Goal: Information Seeking & Learning: Learn about a topic

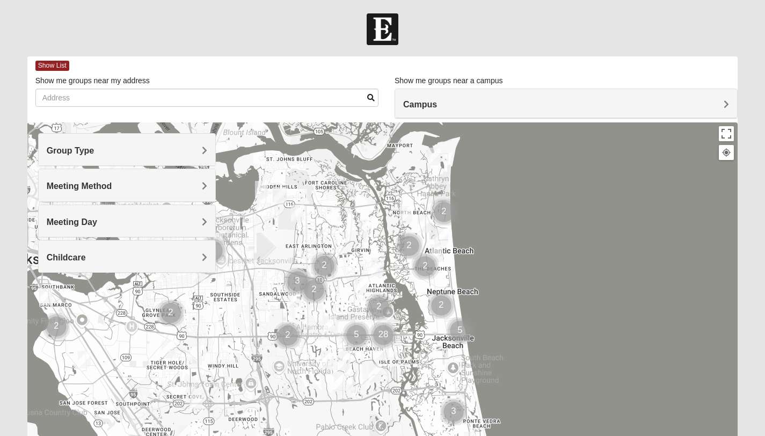
click at [95, 149] on span "Group Type" at bounding box center [71, 150] width 48 height 9
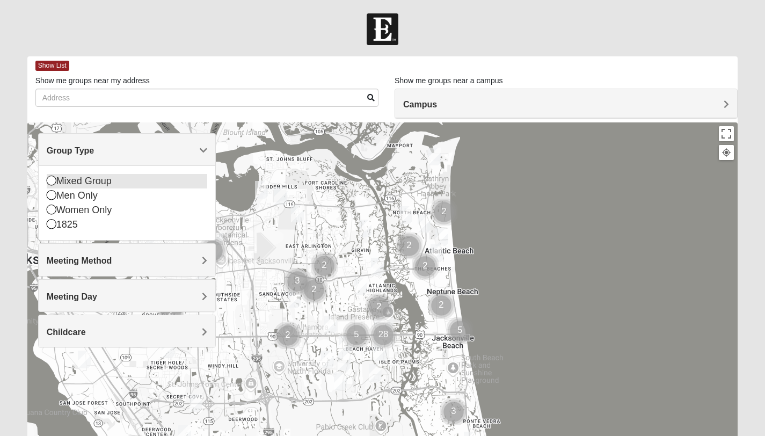
click at [60, 181] on div "Mixed Group" at bounding box center [127, 181] width 161 height 14
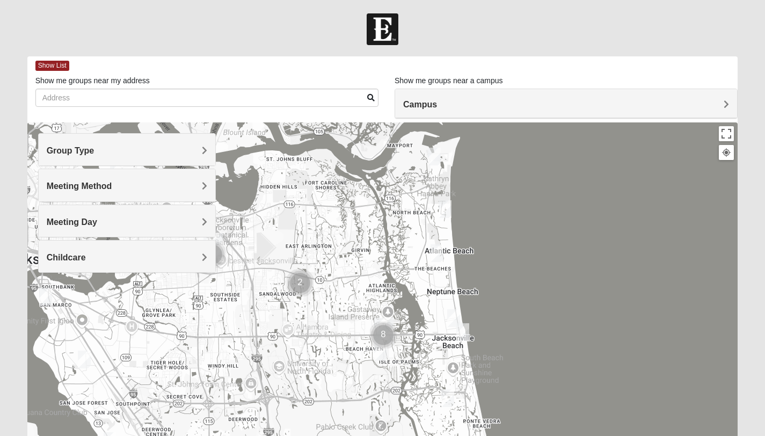
click at [60, 191] on h4 "Meeting Method" at bounding box center [127, 186] width 161 height 10
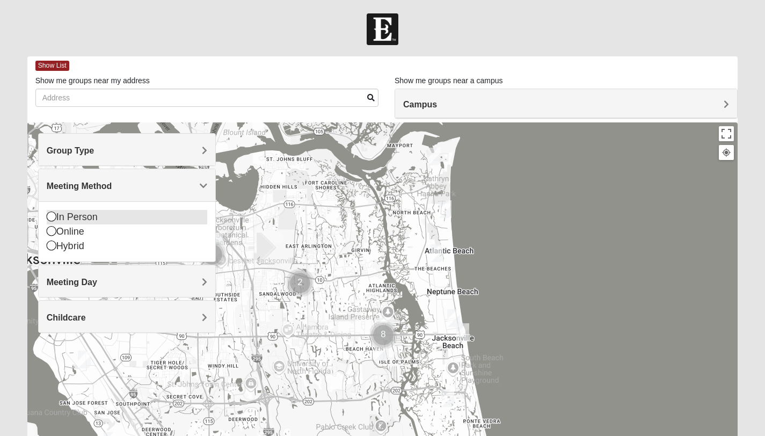
click at [60, 216] on div "In Person" at bounding box center [127, 217] width 161 height 14
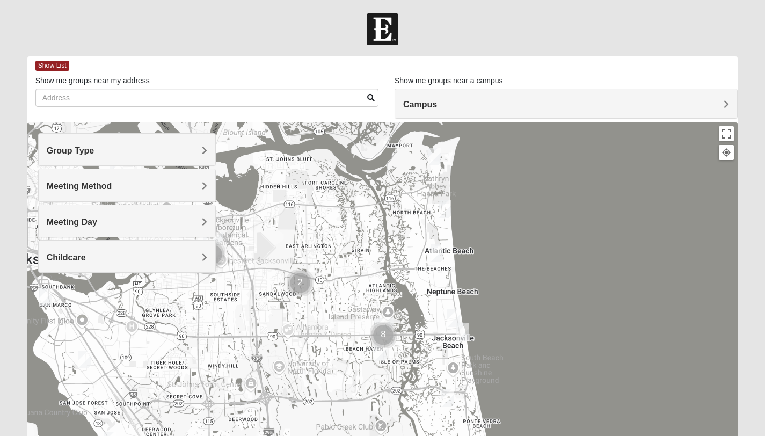
click at [71, 227] on div "Meeting Day" at bounding box center [127, 221] width 177 height 32
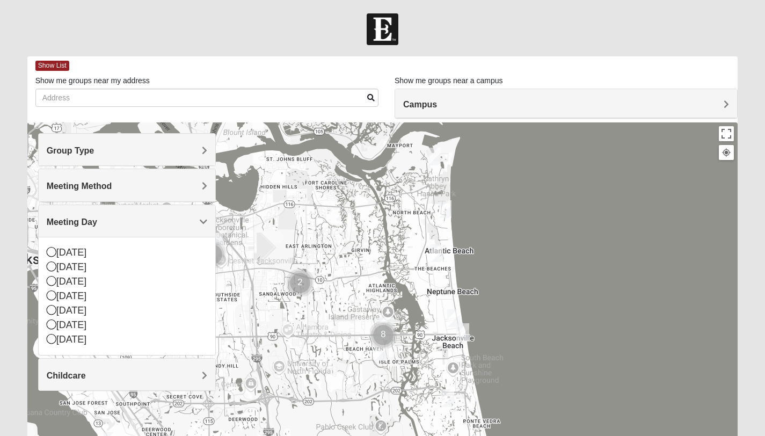
click at [71, 226] on span "Meeting Day" at bounding box center [72, 221] width 50 height 9
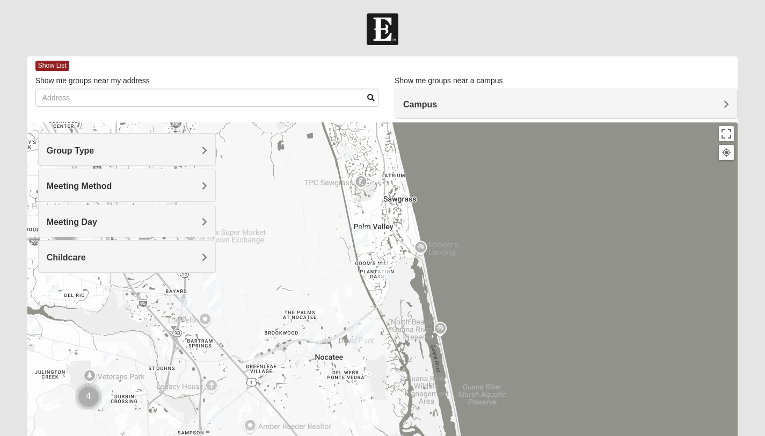
drag, startPoint x: 422, startPoint y: 418, endPoint x: 328, endPoint y: 107, distance: 324.8
click at [328, 107] on div "Show List Loading Groups Keywords Filter Additional Filters Campus [GEOGRAPHIC_…" at bounding box center [382, 304] width 711 height 496
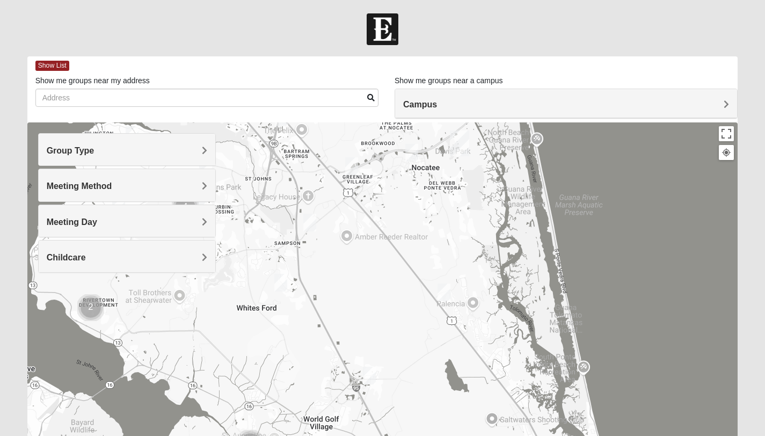
drag, startPoint x: 397, startPoint y: 414, endPoint x: 476, endPoint y: 158, distance: 268.2
click at [476, 158] on div at bounding box center [382, 337] width 711 height 430
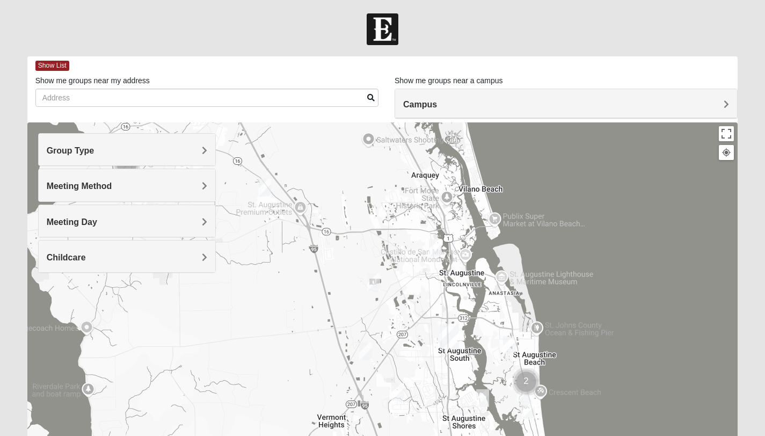
drag, startPoint x: 447, startPoint y: 330, endPoint x: 362, endPoint y: 146, distance: 203.0
click at [362, 146] on div at bounding box center [382, 337] width 711 height 430
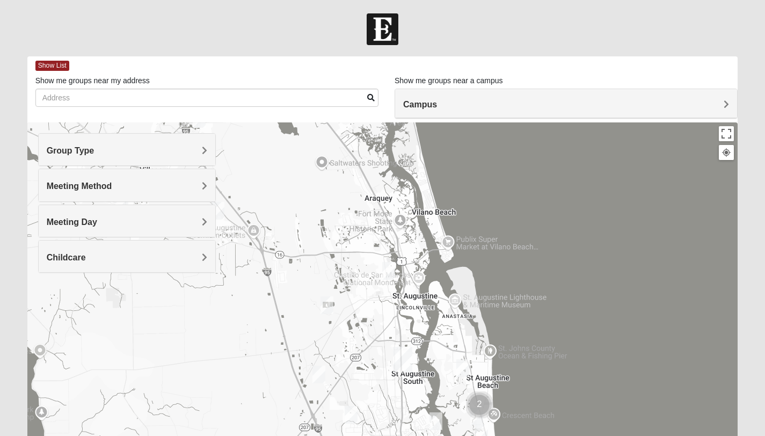
drag, startPoint x: 435, startPoint y: 372, endPoint x: 395, endPoint y: 410, distance: 55.8
click at [395, 410] on div at bounding box center [382, 337] width 711 height 430
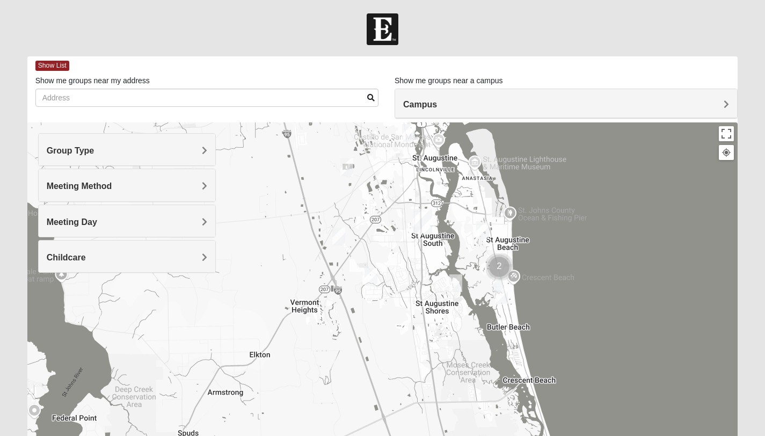
drag, startPoint x: 319, startPoint y: 264, endPoint x: 340, endPoint y: 128, distance: 137.9
click at [340, 128] on div at bounding box center [382, 337] width 711 height 430
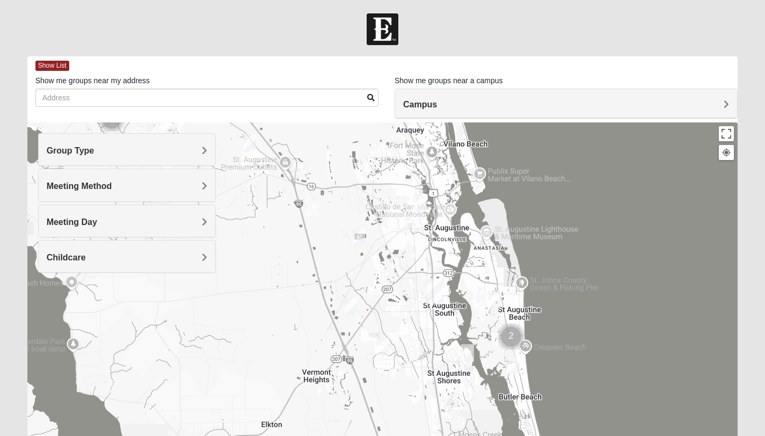
drag, startPoint x: 405, startPoint y: 266, endPoint x: 418, endPoint y: 337, distance: 71.9
click at [418, 337] on div at bounding box center [382, 337] width 711 height 430
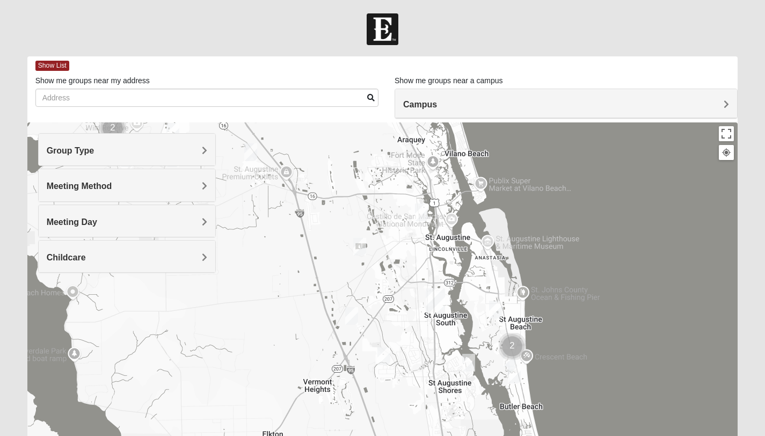
drag, startPoint x: 470, startPoint y: 251, endPoint x: 470, endPoint y: 263, distance: 11.3
click at [470, 263] on div at bounding box center [382, 337] width 711 height 430
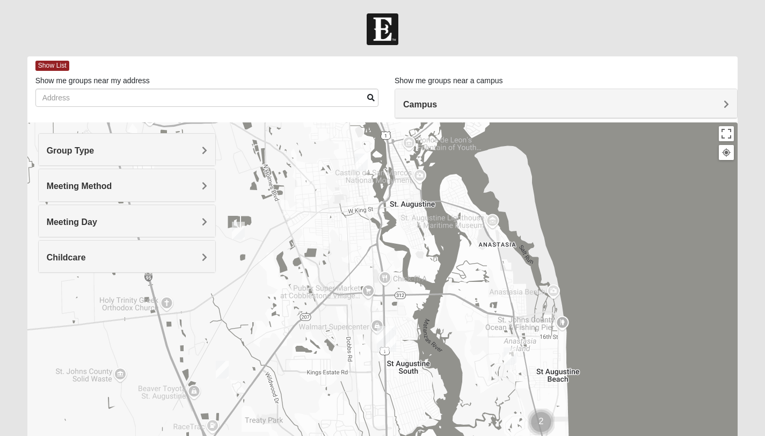
drag, startPoint x: 496, startPoint y: 300, endPoint x: 490, endPoint y: 307, distance: 9.2
click at [490, 307] on div at bounding box center [382, 337] width 711 height 430
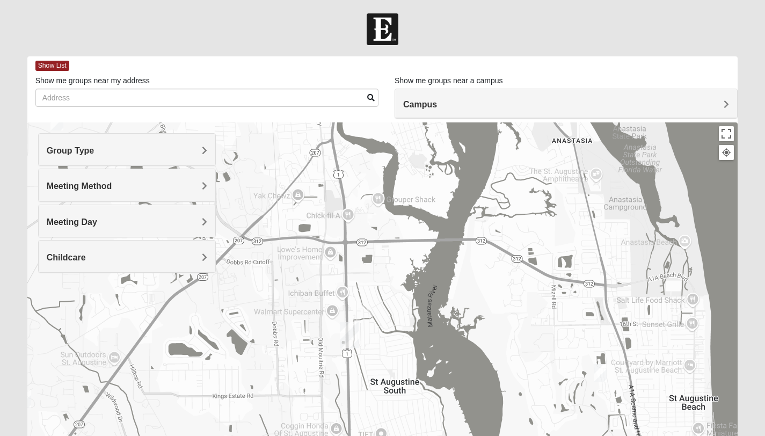
drag, startPoint x: 496, startPoint y: 276, endPoint x: 526, endPoint y: 183, distance: 98.0
click at [526, 183] on div at bounding box center [382, 337] width 711 height 430
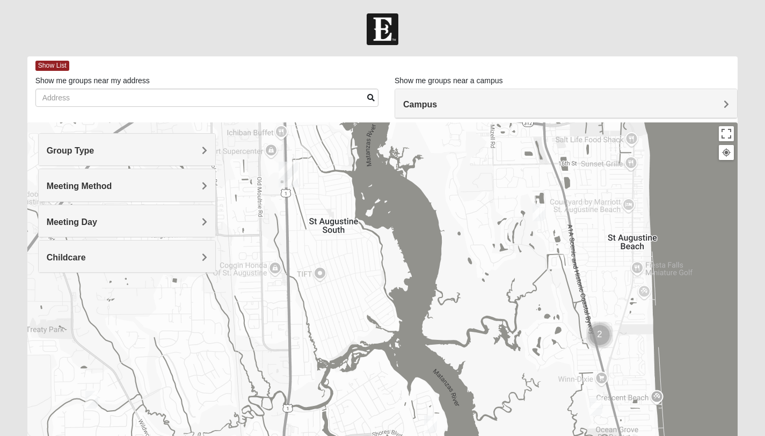
drag, startPoint x: 562, startPoint y: 334, endPoint x: 512, endPoint y: 221, distance: 123.3
click at [512, 221] on div at bounding box center [382, 337] width 711 height 430
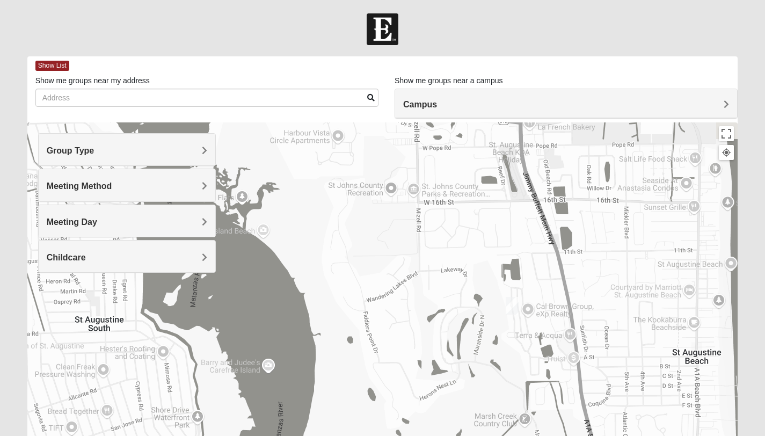
drag, startPoint x: 537, startPoint y: 151, endPoint x: 546, endPoint y: 343, distance: 191.4
click at [546, 343] on div at bounding box center [382, 337] width 711 height 430
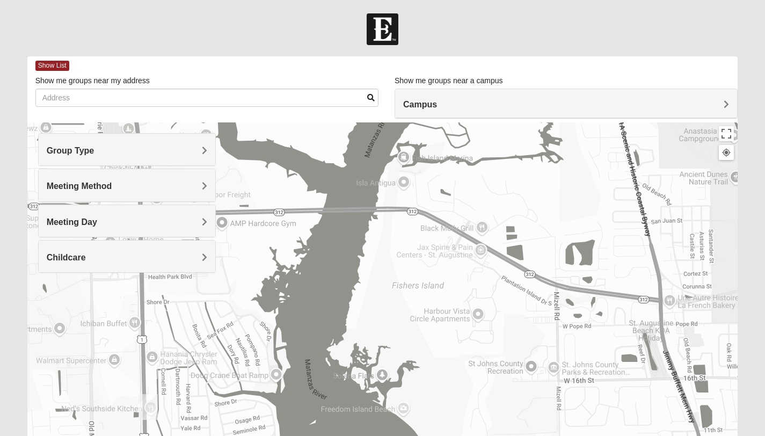
drag, startPoint x: 493, startPoint y: 206, endPoint x: 629, endPoint y: 331, distance: 185.1
click at [629, 331] on div at bounding box center [382, 337] width 711 height 430
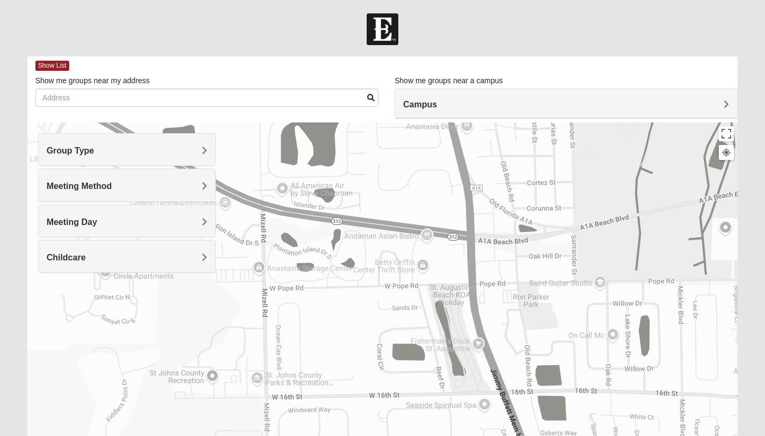
drag, startPoint x: 696, startPoint y: 329, endPoint x: 494, endPoint y: 284, distance: 206.8
click at [494, 284] on div at bounding box center [382, 337] width 711 height 430
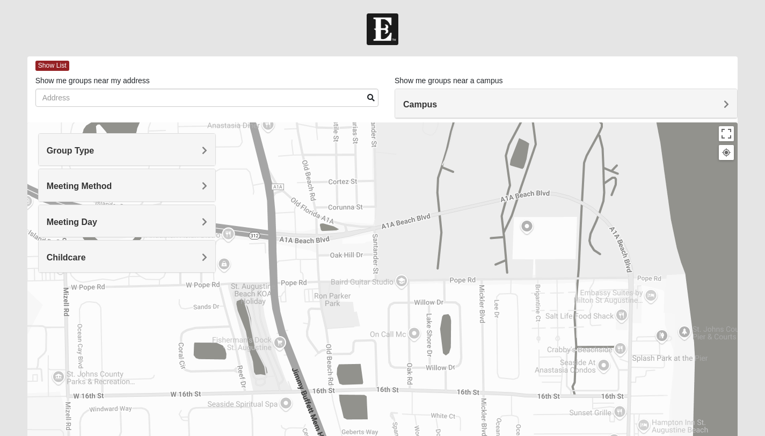
drag, startPoint x: 613, startPoint y: 292, endPoint x: 414, endPoint y: 290, distance: 198.7
click at [414, 290] on div at bounding box center [382, 337] width 711 height 430
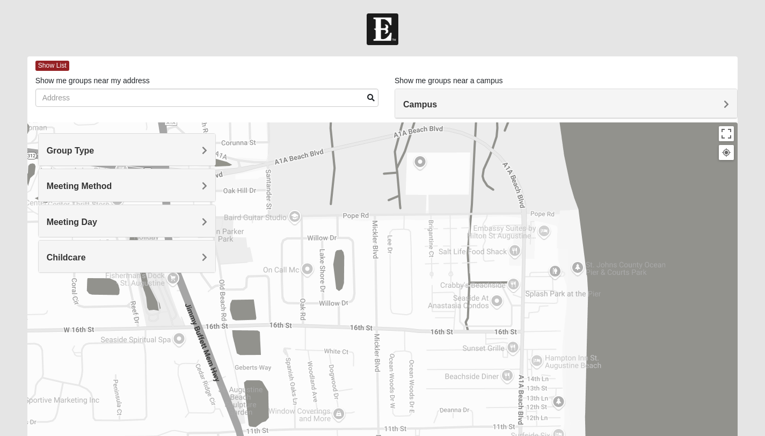
drag, startPoint x: 585, startPoint y: 360, endPoint x: 478, endPoint y: 270, distance: 139.8
click at [478, 295] on div at bounding box center [382, 337] width 711 height 430
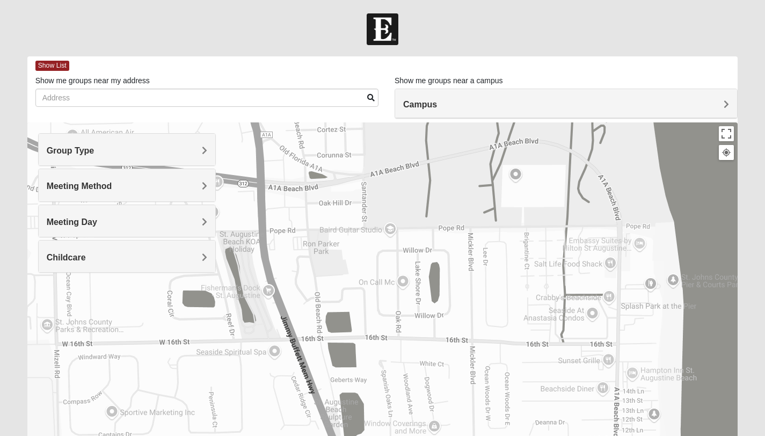
drag, startPoint x: 481, startPoint y: 203, endPoint x: 577, endPoint y: 214, distance: 96.2
click at [577, 214] on div at bounding box center [382, 337] width 711 height 430
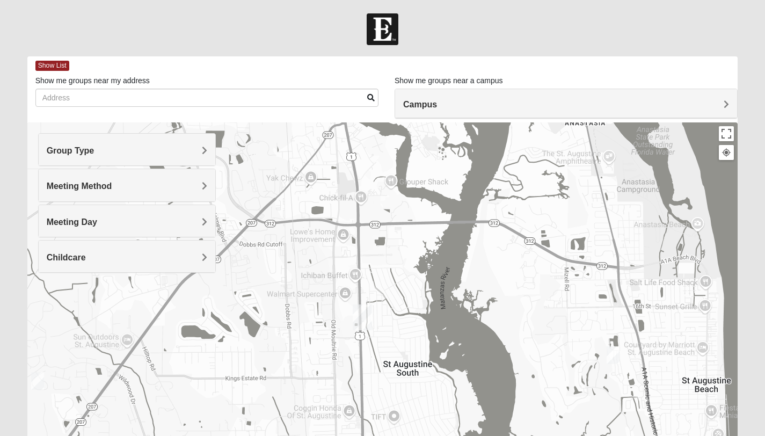
drag, startPoint x: 413, startPoint y: 321, endPoint x: 571, endPoint y: 348, distance: 159.7
click at [571, 348] on div at bounding box center [382, 337] width 711 height 430
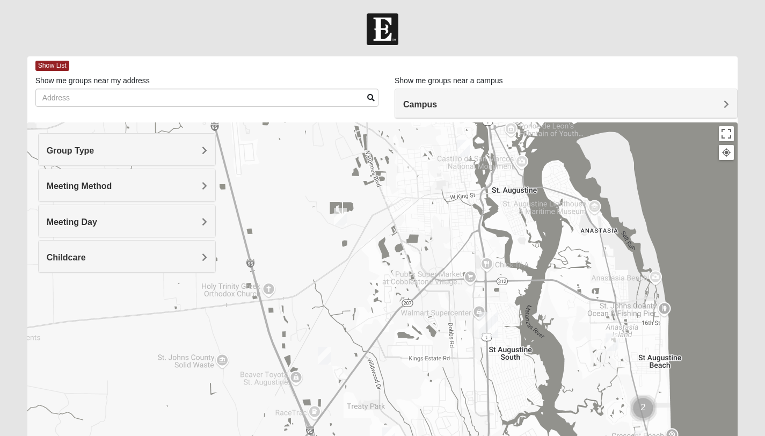
drag, startPoint x: 404, startPoint y: 269, endPoint x: 475, endPoint y: 289, distance: 73.2
click at [475, 289] on div at bounding box center [382, 337] width 711 height 430
click at [325, 356] on img "Mixed Noteware 32084" at bounding box center [324, 356] width 13 height 18
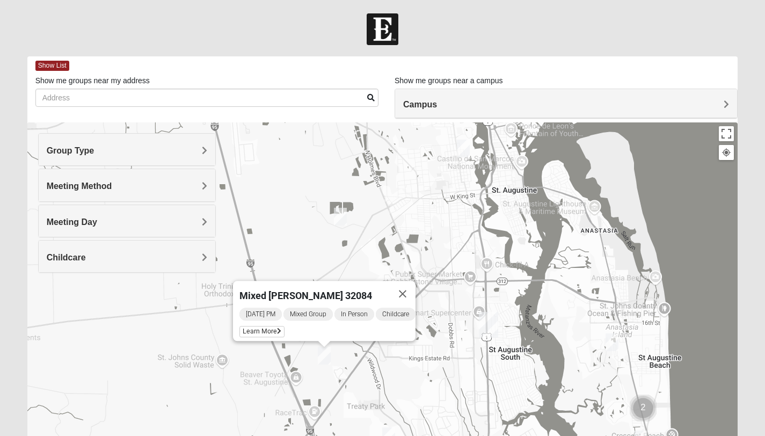
click at [287, 249] on div "Mixed [PERSON_NAME] 32084 [DATE] PM Mixed Group In Person Childcare Learn More" at bounding box center [382, 337] width 711 height 430
click at [336, 213] on img "Mixed Marenco 32084" at bounding box center [340, 217] width 13 height 18
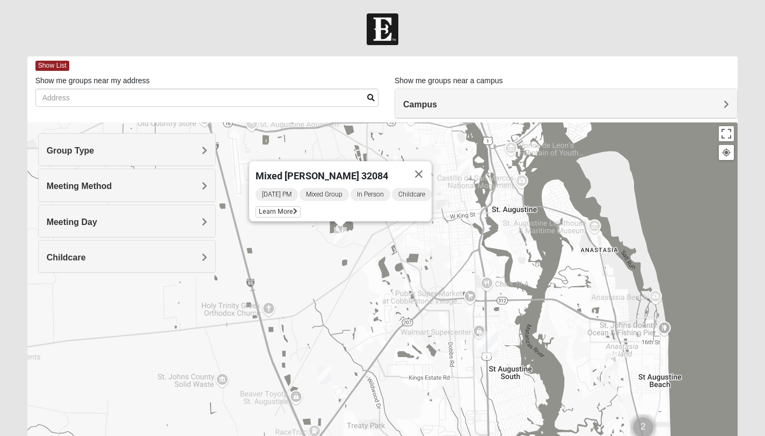
click at [463, 166] on img "Mixed Richardson 32084" at bounding box center [463, 168] width 13 height 18
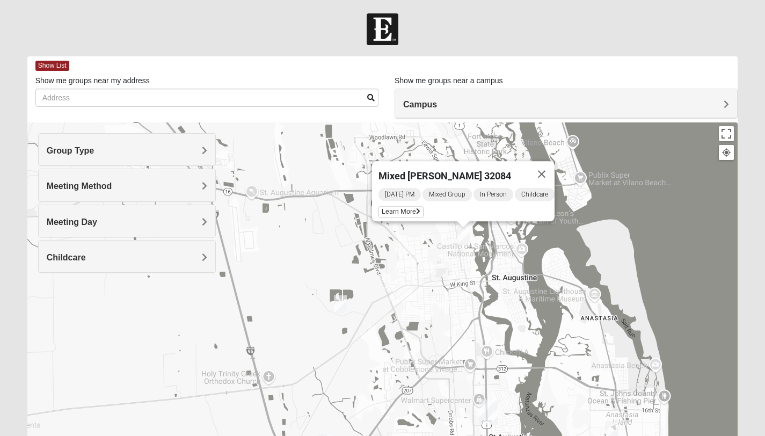
click at [303, 318] on div "Mixed [PERSON_NAME] 32084 [DATE] PM Mixed Group In Person Childcare Learn More" at bounding box center [382, 337] width 711 height 430
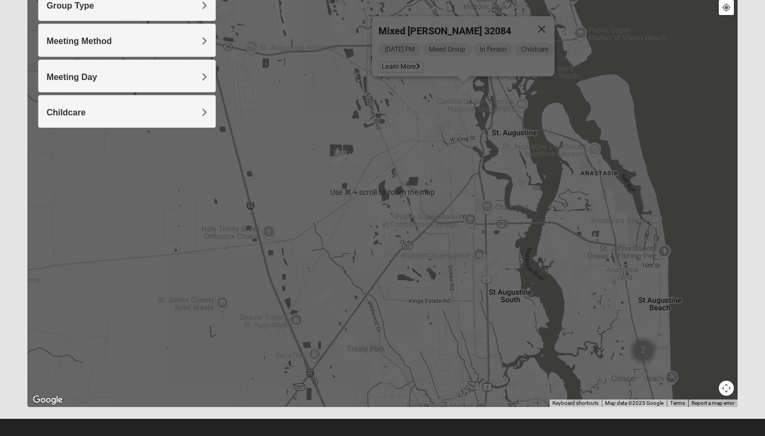
scroll to position [155, 0]
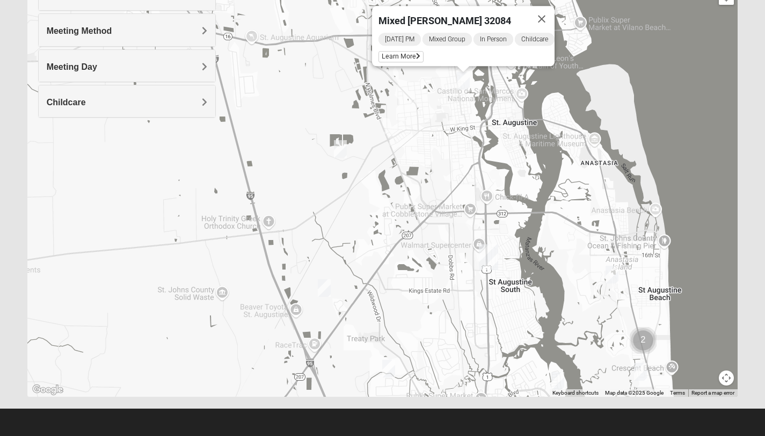
click at [390, 368] on img "Mixed McClellan 32086" at bounding box center [388, 369] width 13 height 18
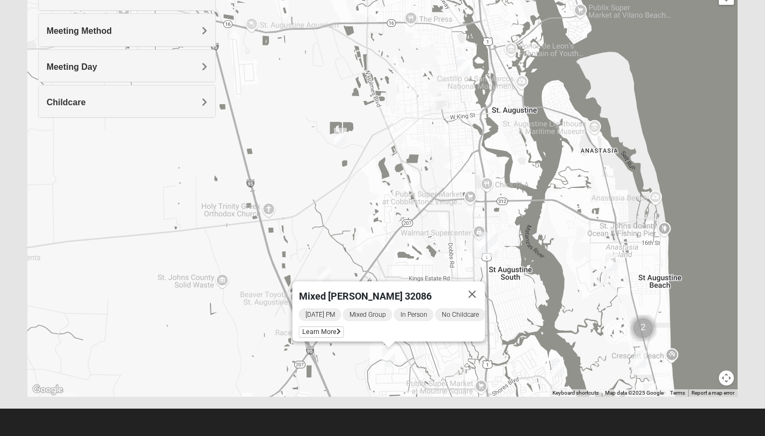
click at [559, 369] on img "Mixed McKeithen 32086" at bounding box center [557, 369] width 13 height 18
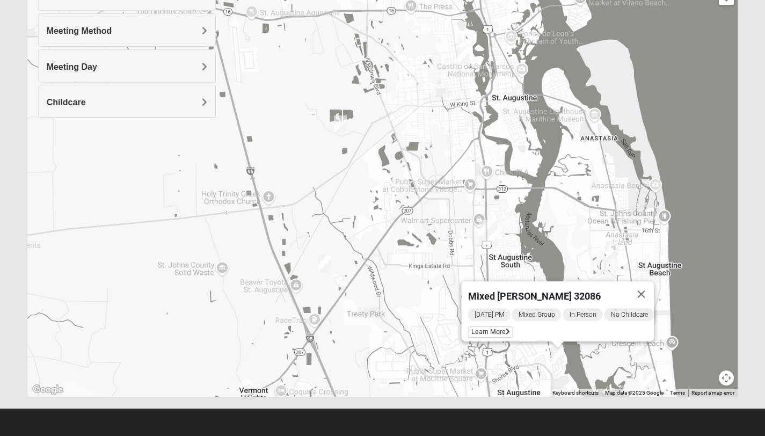
click at [652, 380] on img "Mixed Tant 32080" at bounding box center [649, 380] width 13 height 18
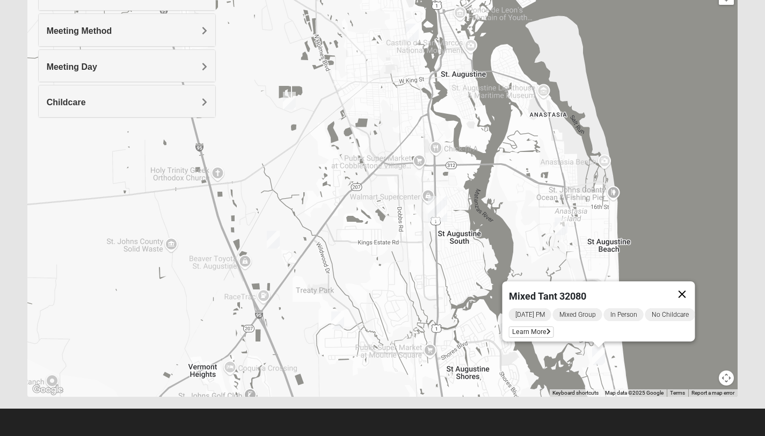
click at [689, 286] on button "Close" at bounding box center [682, 294] width 26 height 26
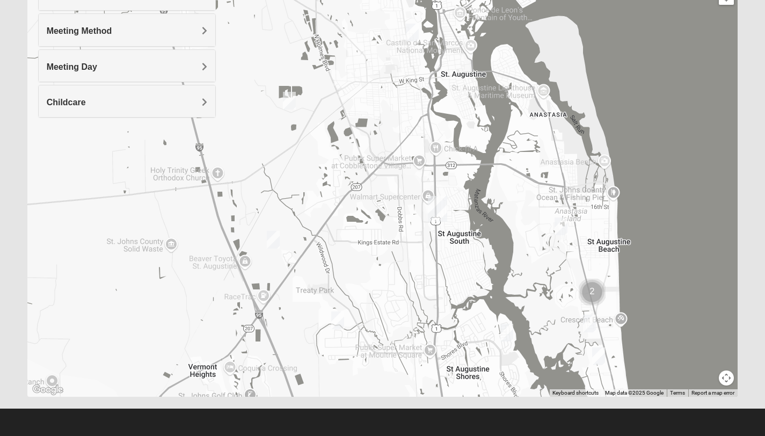
click at [562, 227] on img "Mixed Caple 32080" at bounding box center [561, 226] width 13 height 18
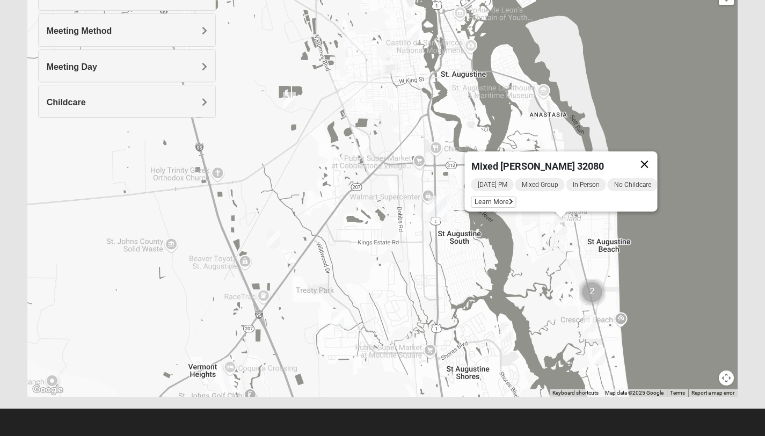
click at [648, 157] on button "Close" at bounding box center [644, 164] width 26 height 26
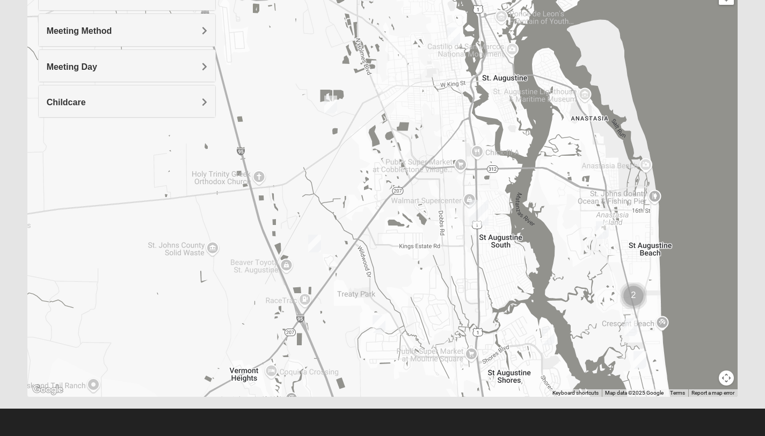
drag, startPoint x: 357, startPoint y: 227, endPoint x: 398, endPoint y: 231, distance: 41.6
click at [398, 231] on div at bounding box center [382, 182] width 711 height 430
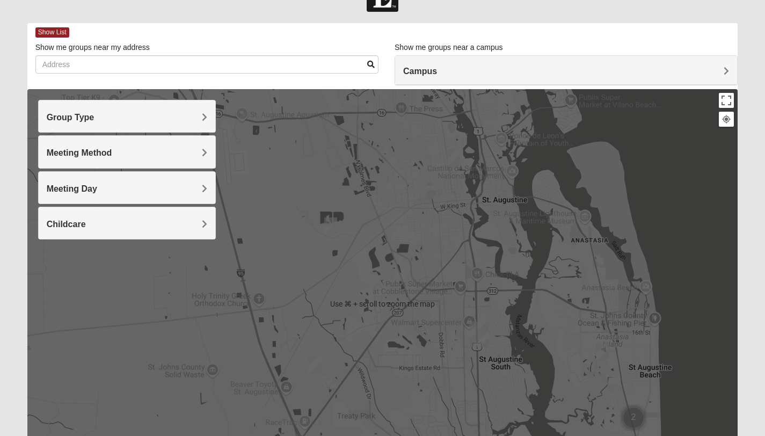
scroll to position [114, 0]
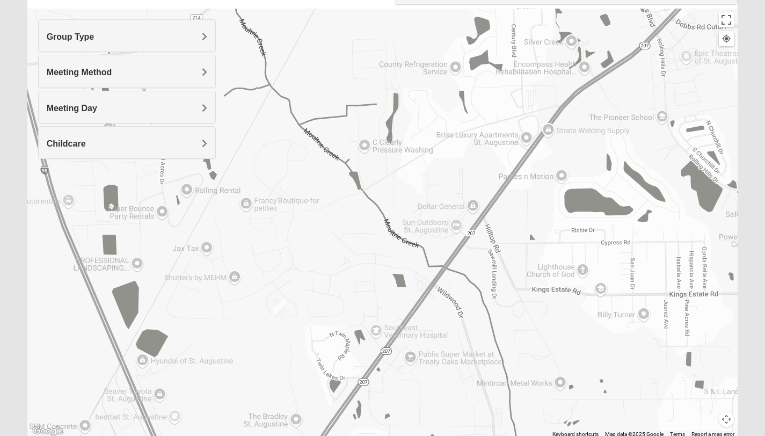
drag, startPoint x: 303, startPoint y: 260, endPoint x: 411, endPoint y: 331, distance: 128.7
click at [411, 331] on div at bounding box center [382, 224] width 711 height 430
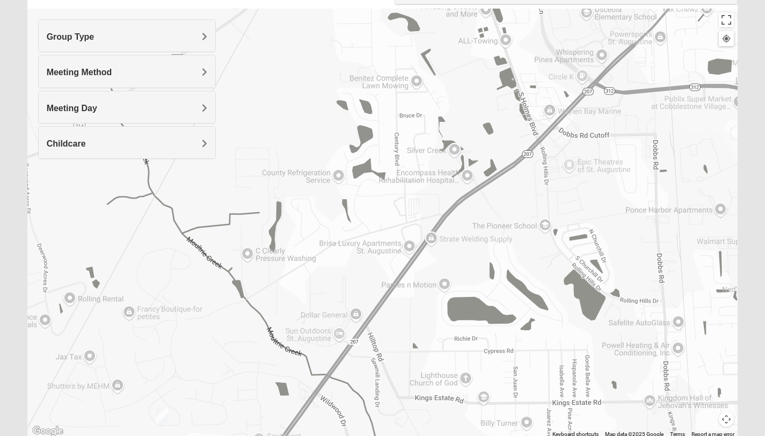
drag, startPoint x: 457, startPoint y: 181, endPoint x: 339, endPoint y: 290, distance: 160.7
click at [339, 290] on div at bounding box center [382, 224] width 711 height 430
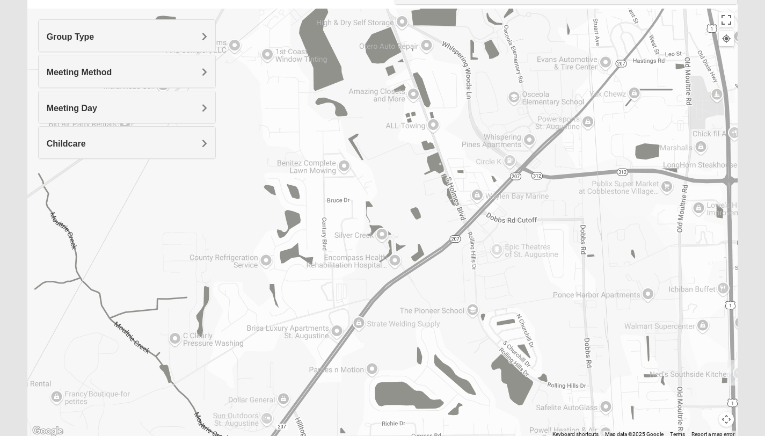
drag, startPoint x: 482, startPoint y: 209, endPoint x: 408, endPoint y: 296, distance: 113.9
click at [408, 296] on div at bounding box center [382, 224] width 711 height 430
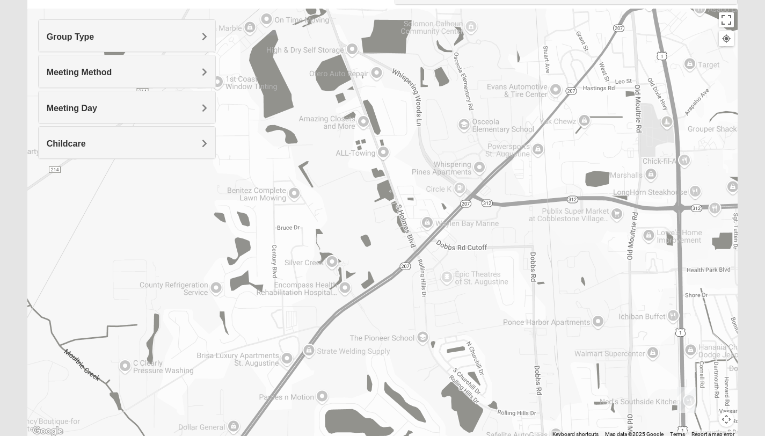
drag, startPoint x: 525, startPoint y: 190, endPoint x: 476, endPoint y: 219, distance: 56.5
click at [476, 219] on div at bounding box center [382, 224] width 711 height 430
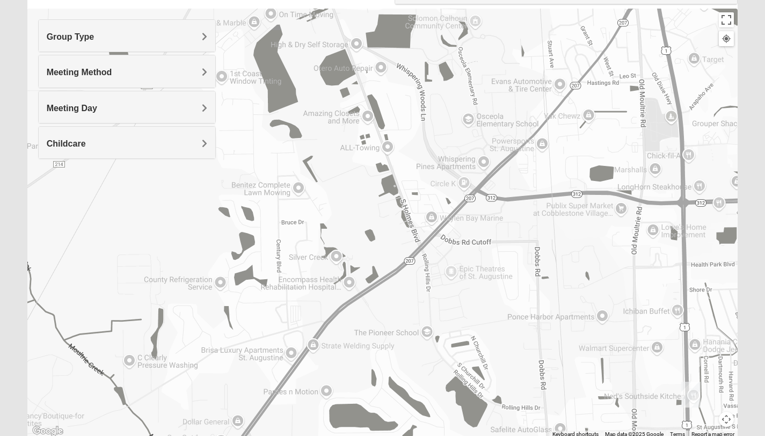
drag, startPoint x: 441, startPoint y: 254, endPoint x: 446, endPoint y: 248, distance: 8.1
click at [446, 248] on div at bounding box center [382, 224] width 711 height 430
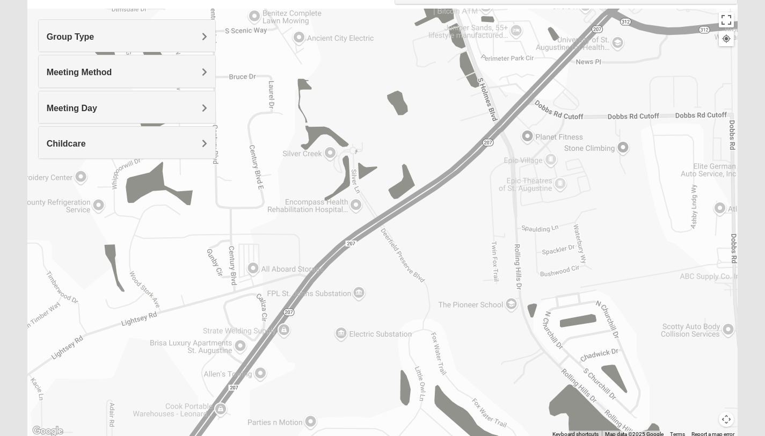
drag, startPoint x: 338, startPoint y: 279, endPoint x: 359, endPoint y: 169, distance: 111.9
click at [359, 169] on div at bounding box center [382, 224] width 711 height 430
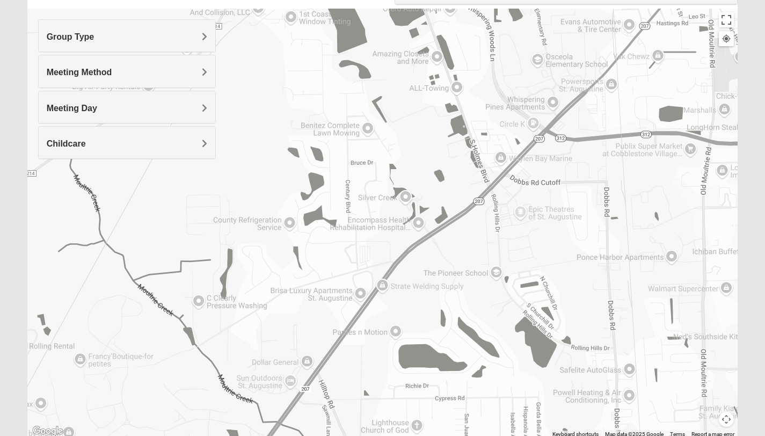
drag, startPoint x: 389, startPoint y: 299, endPoint x: 425, endPoint y: 281, distance: 40.6
click at [425, 281] on div at bounding box center [382, 224] width 711 height 430
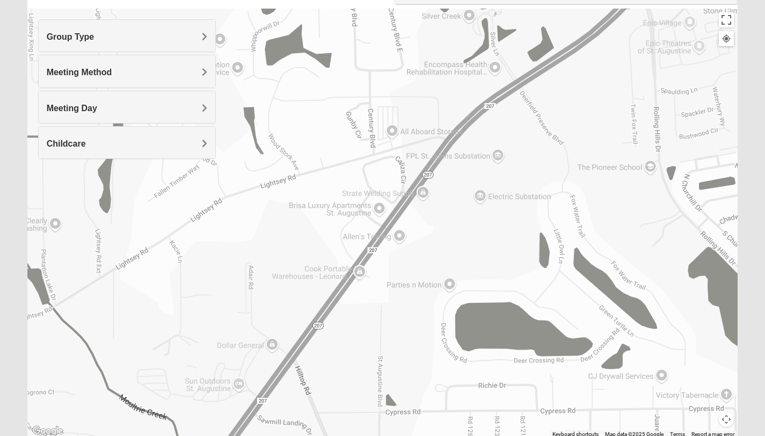
drag, startPoint x: 370, startPoint y: 352, endPoint x: 445, endPoint y: 237, distance: 137.0
click at [445, 237] on div at bounding box center [382, 224] width 711 height 430
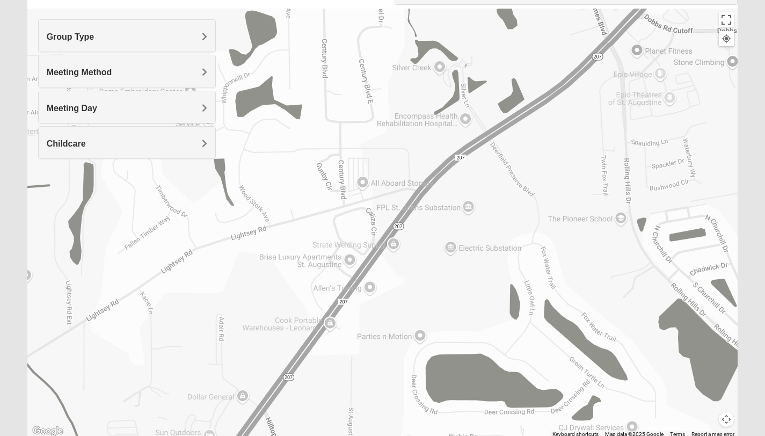
drag, startPoint x: 395, startPoint y: 281, endPoint x: 361, endPoint y: 339, distance: 66.9
click at [361, 339] on div at bounding box center [382, 224] width 711 height 430
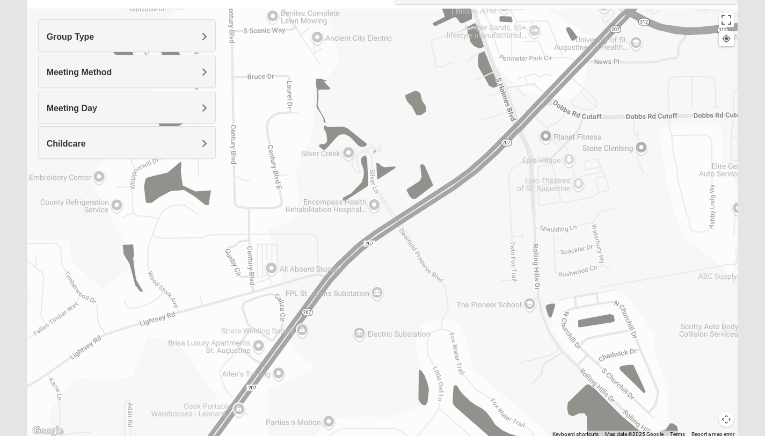
drag, startPoint x: 480, startPoint y: 198, endPoint x: 390, endPoint y: 275, distance: 118.8
click at [390, 275] on div at bounding box center [382, 224] width 711 height 430
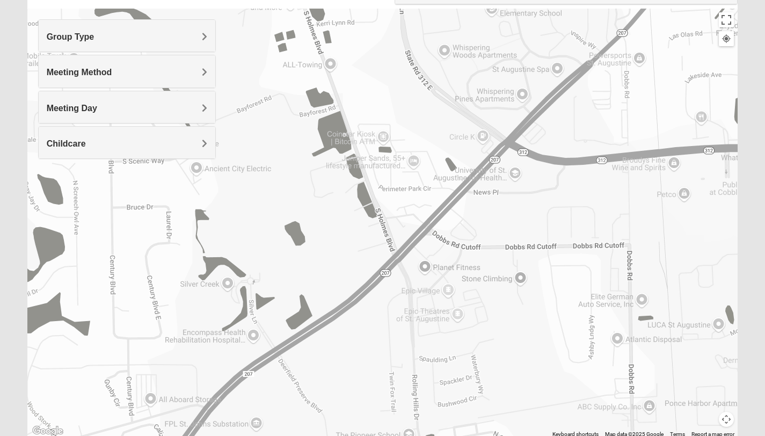
drag, startPoint x: 506, startPoint y: 182, endPoint x: 394, endPoint y: 303, distance: 165.3
click at [394, 303] on div at bounding box center [382, 224] width 711 height 430
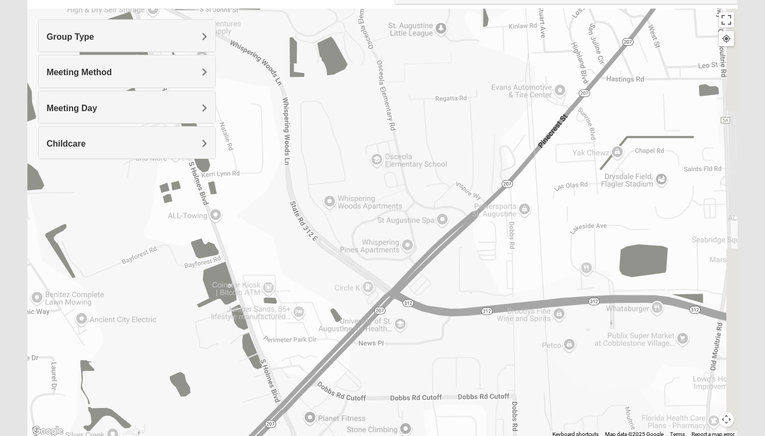
drag, startPoint x: 546, startPoint y: 170, endPoint x: 414, endPoint y: 345, distance: 219.3
click at [414, 345] on div at bounding box center [382, 224] width 711 height 430
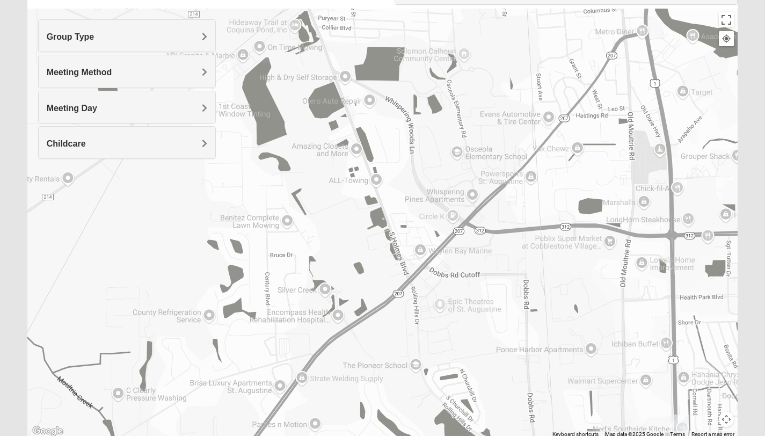
drag, startPoint x: 455, startPoint y: 361, endPoint x: 522, endPoint y: 241, distance: 137.3
click at [528, 239] on div at bounding box center [382, 224] width 711 height 430
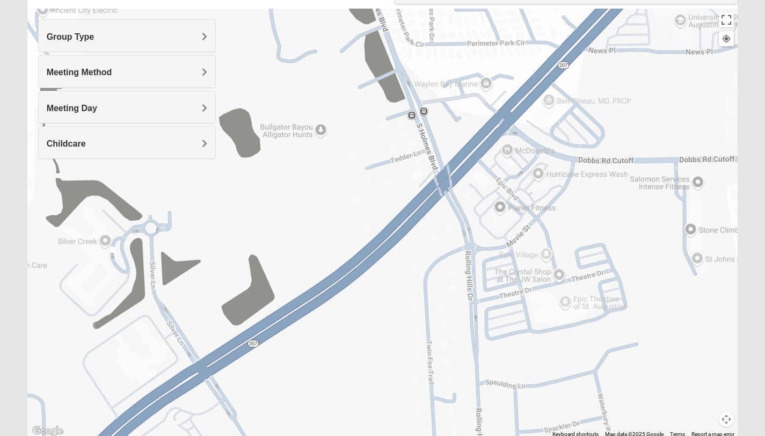
drag, startPoint x: 434, startPoint y: 259, endPoint x: 581, endPoint y: 145, distance: 185.6
click at [581, 145] on div at bounding box center [382, 224] width 711 height 430
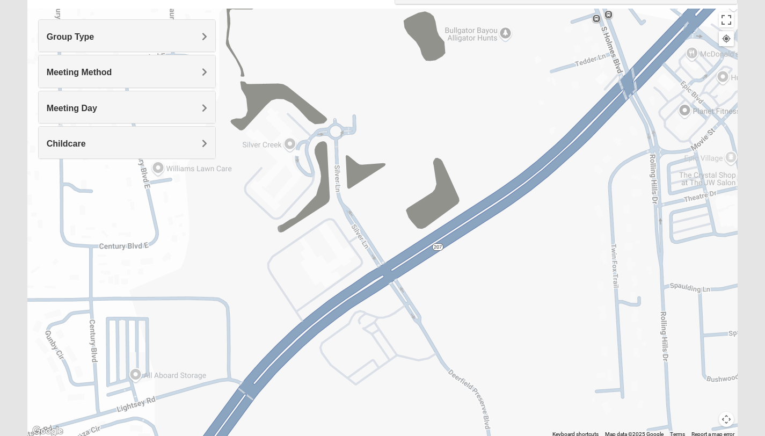
drag, startPoint x: 365, startPoint y: 309, endPoint x: 550, endPoint y: 212, distance: 209.7
click at [550, 212] on div at bounding box center [382, 224] width 711 height 430
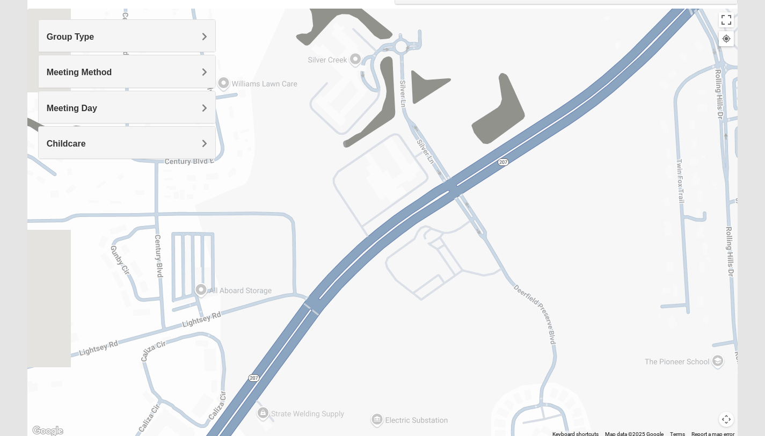
drag, startPoint x: 326, startPoint y: 345, endPoint x: 424, endPoint y: 225, distance: 155.3
click at [425, 225] on div at bounding box center [382, 224] width 711 height 430
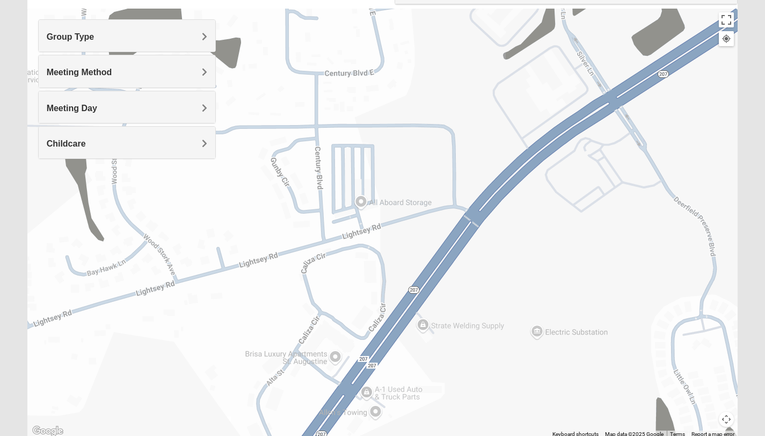
drag, startPoint x: 305, startPoint y: 310, endPoint x: 442, endPoint y: 248, distance: 150.2
click at [442, 248] on div at bounding box center [382, 224] width 711 height 430
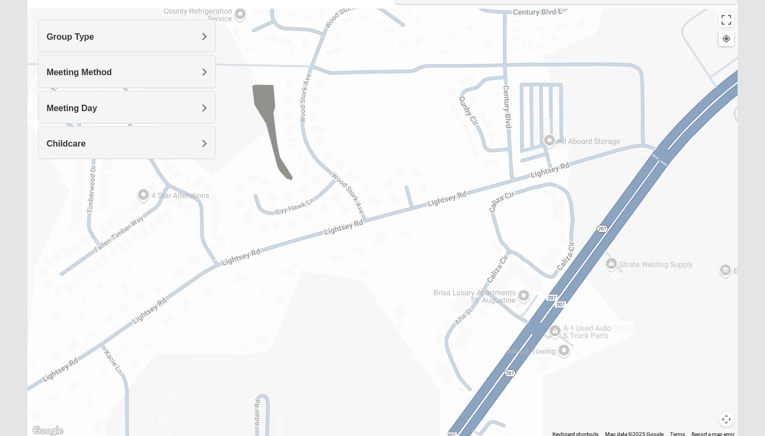
drag, startPoint x: 278, startPoint y: 273, endPoint x: 459, endPoint y: 218, distance: 189.2
click at [459, 218] on div at bounding box center [382, 224] width 711 height 430
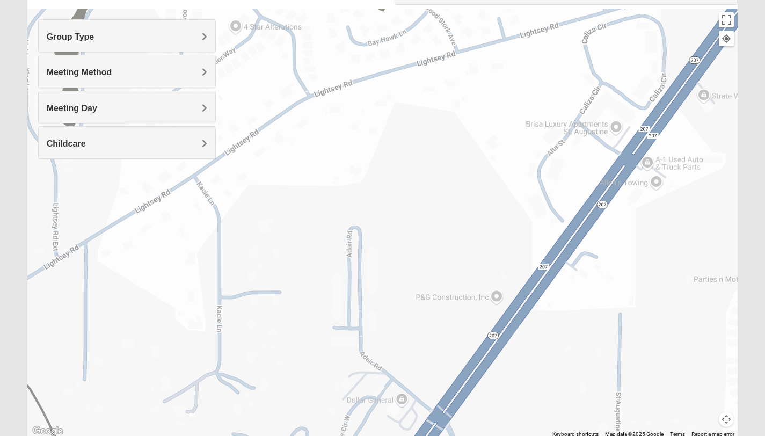
drag, startPoint x: 264, startPoint y: 336, endPoint x: 358, endPoint y: 162, distance: 198.0
click at [358, 162] on div at bounding box center [382, 224] width 711 height 430
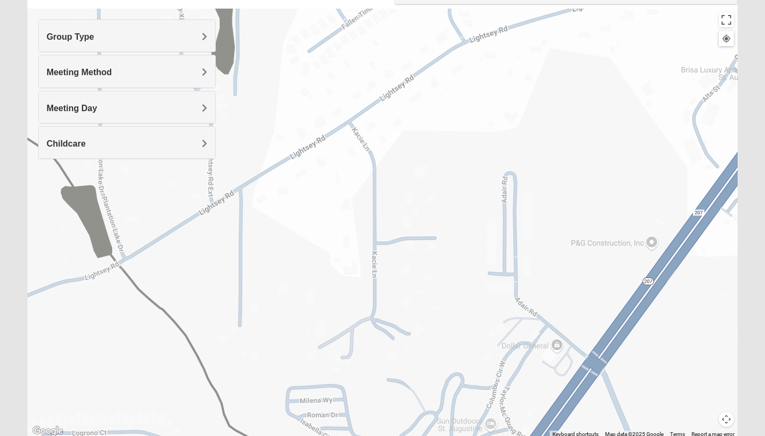
drag, startPoint x: 483, startPoint y: 185, endPoint x: 582, endPoint y: 144, distance: 106.9
click at [637, 131] on div at bounding box center [382, 224] width 711 height 430
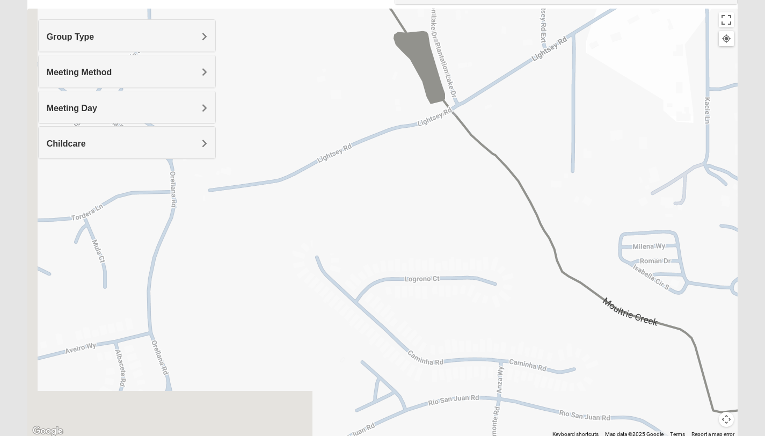
drag, startPoint x: 292, startPoint y: 241, endPoint x: 617, endPoint y: 89, distance: 359.3
click at [617, 89] on div at bounding box center [382, 224] width 711 height 430
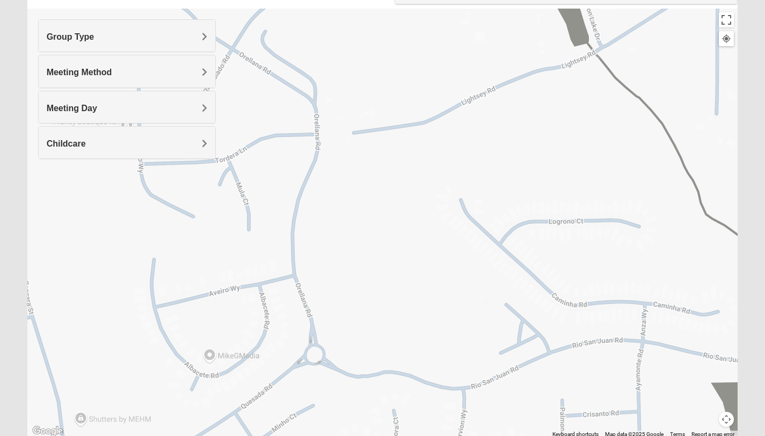
drag, startPoint x: 271, startPoint y: 266, endPoint x: 405, endPoint y: 215, distance: 143.9
click at [405, 215] on div at bounding box center [382, 224] width 711 height 430
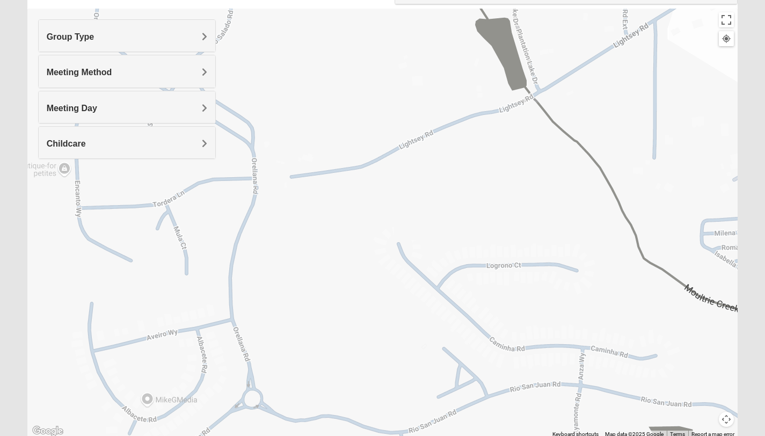
drag, startPoint x: 520, startPoint y: 146, endPoint x: 329, endPoint y: 322, distance: 260.3
click at [329, 322] on div at bounding box center [382, 224] width 711 height 430
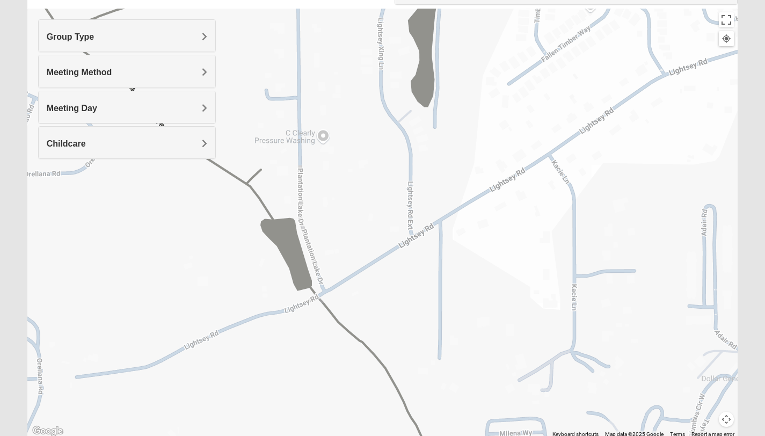
drag, startPoint x: 517, startPoint y: 263, endPoint x: 477, endPoint y: 277, distance: 41.4
click at [477, 277] on div at bounding box center [382, 224] width 711 height 430
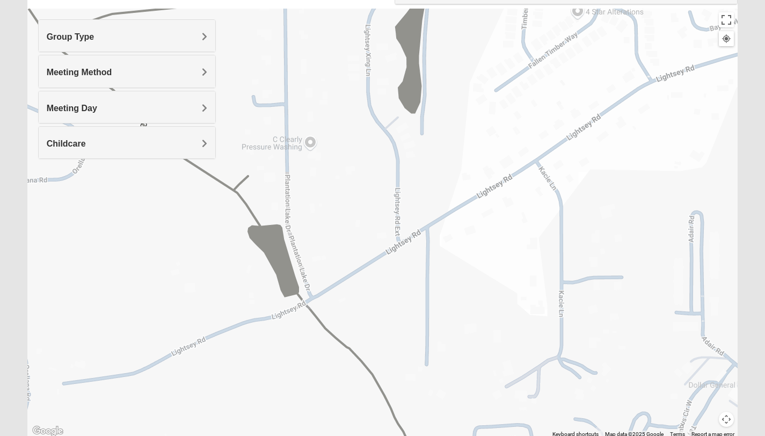
drag, startPoint x: 515, startPoint y: 231, endPoint x: 508, endPoint y: 235, distance: 7.2
click at [508, 235] on div at bounding box center [382, 224] width 711 height 430
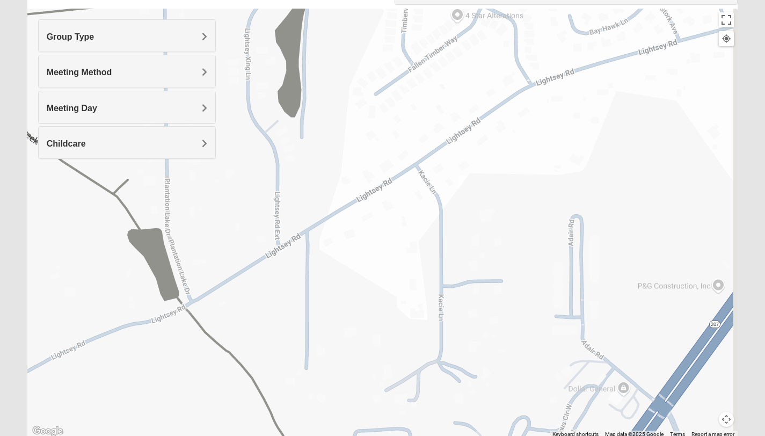
drag, startPoint x: 588, startPoint y: 235, endPoint x: 450, endPoint y: 241, distance: 138.1
click at [450, 241] on div at bounding box center [382, 224] width 711 height 430
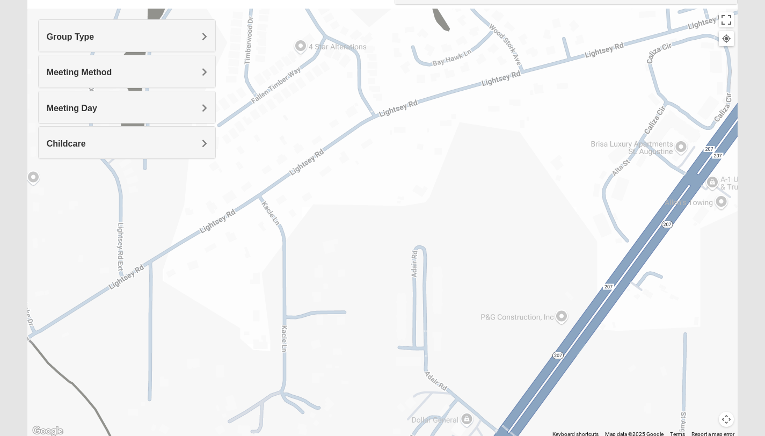
drag, startPoint x: 554, startPoint y: 195, endPoint x: 438, endPoint y: 220, distance: 118.7
click at [438, 220] on div at bounding box center [382, 224] width 711 height 430
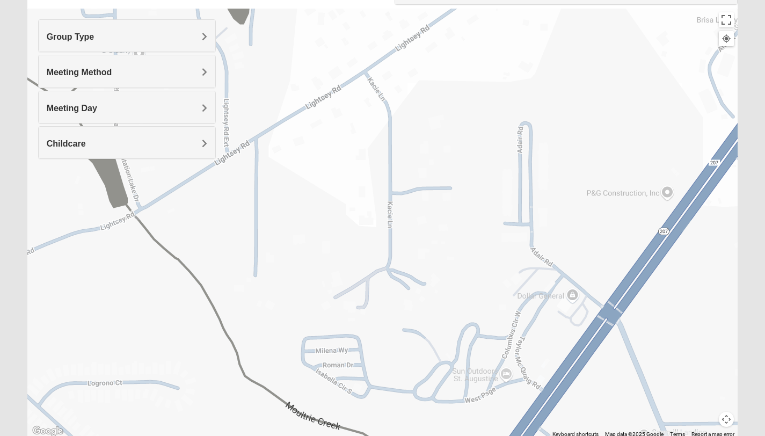
drag, startPoint x: 381, startPoint y: 228, endPoint x: 492, endPoint y: 91, distance: 176.7
click at [494, 89] on div at bounding box center [382, 224] width 711 height 430
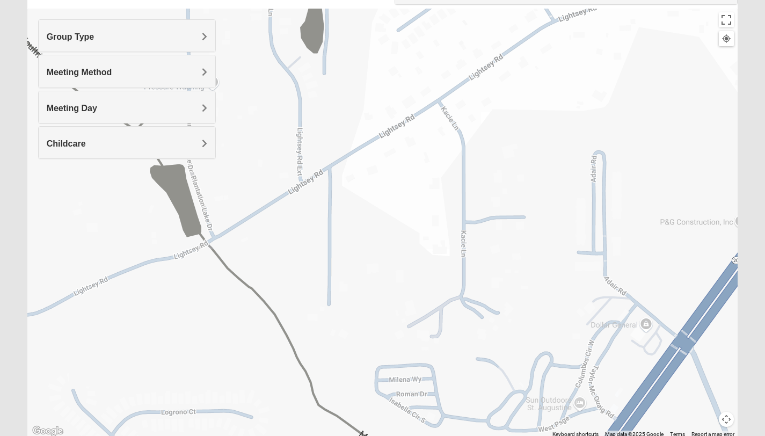
drag, startPoint x: 486, startPoint y: 164, endPoint x: 366, endPoint y: 255, distance: 149.9
click at [543, 228] on div at bounding box center [382, 224] width 711 height 430
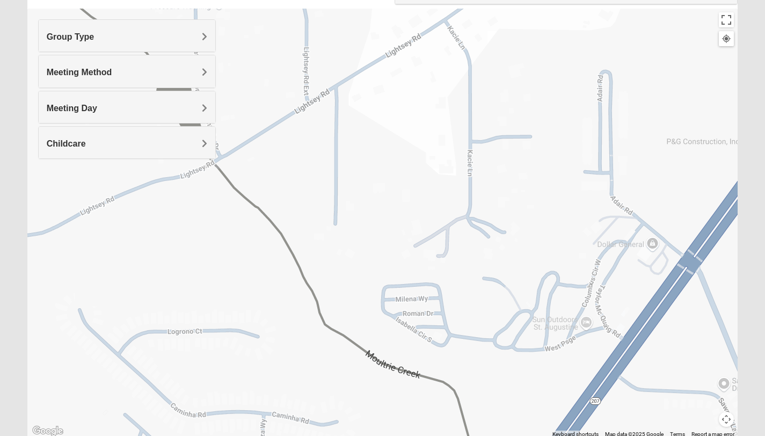
drag, startPoint x: 329, startPoint y: 300, endPoint x: 343, endPoint y: 210, distance: 91.4
click at [343, 210] on div at bounding box center [382, 224] width 711 height 430
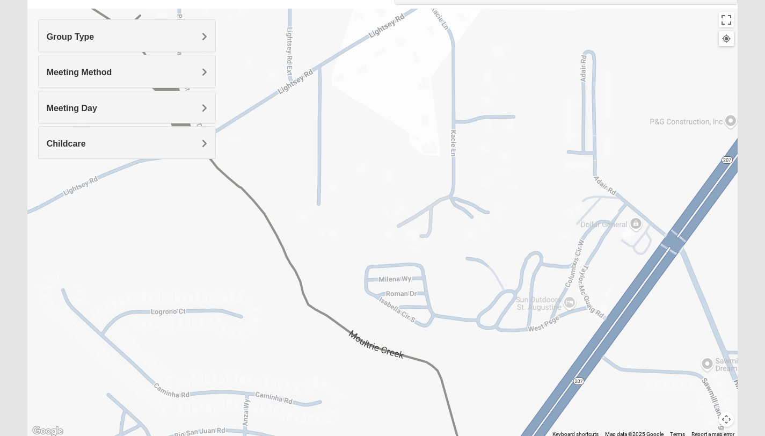
drag, startPoint x: 349, startPoint y: 265, endPoint x: 332, endPoint y: 244, distance: 26.7
click at [332, 244] on div at bounding box center [382, 224] width 711 height 430
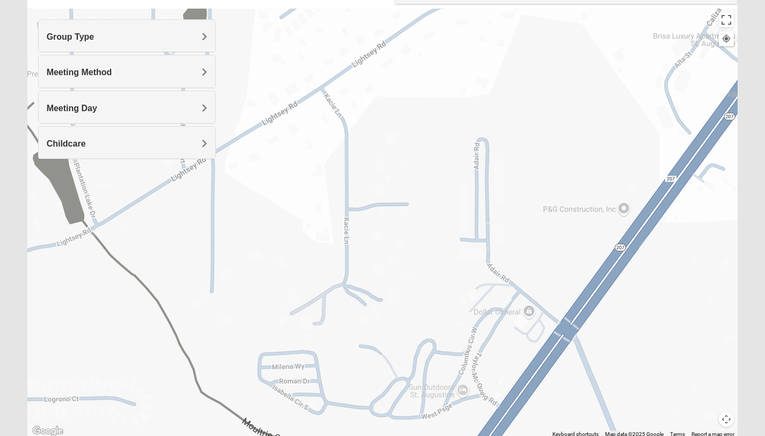
drag, startPoint x: 583, startPoint y: 175, endPoint x: 400, endPoint y: 331, distance: 240.4
click at [400, 331] on div at bounding box center [382, 224] width 711 height 430
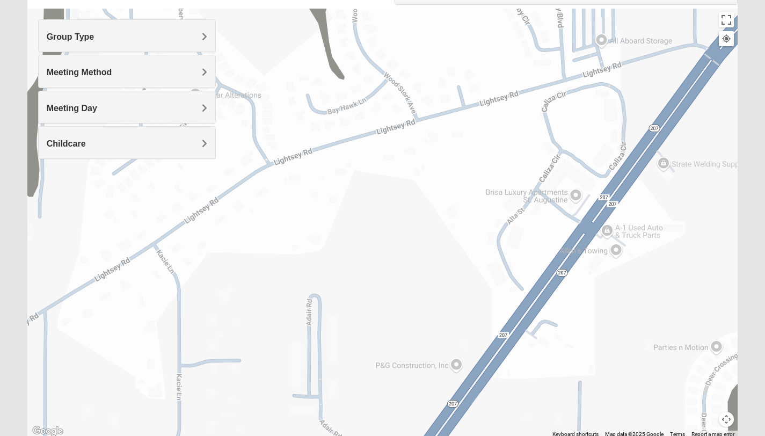
drag, startPoint x: 521, startPoint y: 172, endPoint x: 435, endPoint y: 257, distance: 120.7
click at [435, 257] on div at bounding box center [382, 224] width 711 height 430
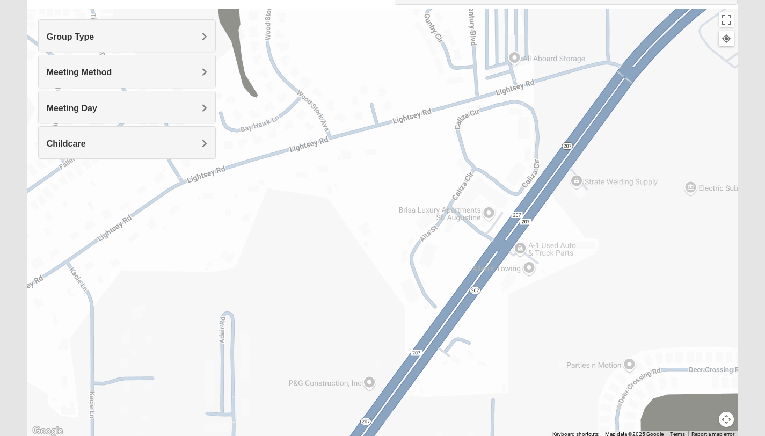
drag, startPoint x: 522, startPoint y: 242, endPoint x: 435, endPoint y: 258, distance: 88.5
click at [435, 258] on div at bounding box center [382, 224] width 711 height 430
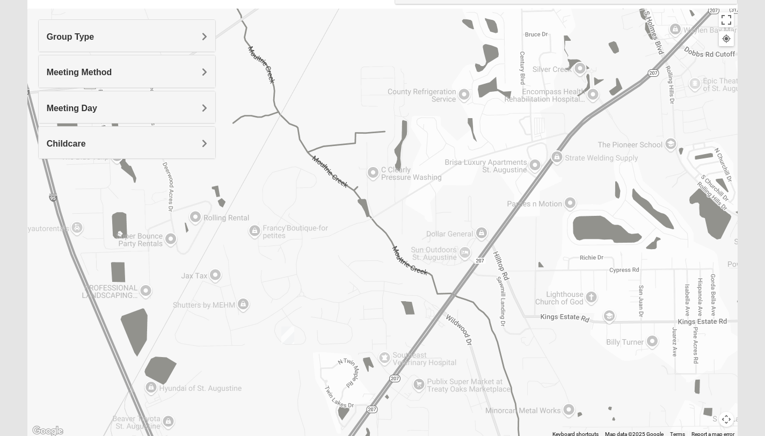
drag, startPoint x: 399, startPoint y: 296, endPoint x: 489, endPoint y: 202, distance: 129.9
click at [489, 202] on div at bounding box center [382, 224] width 711 height 430
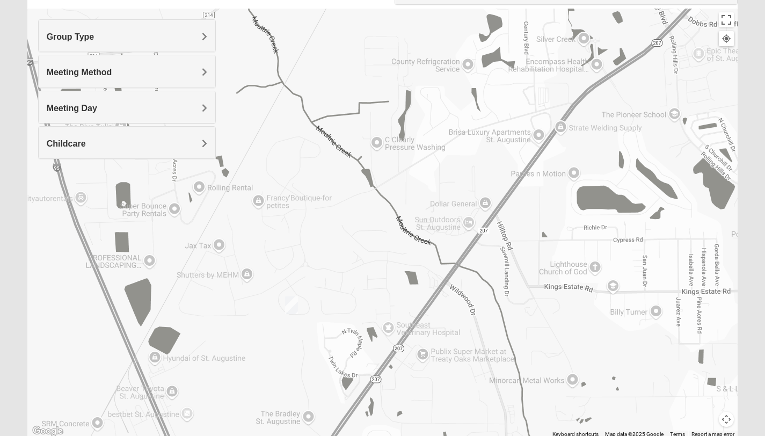
drag, startPoint x: 356, startPoint y: 312, endPoint x: 360, endPoint y: 261, distance: 50.6
click at [360, 261] on div at bounding box center [382, 224] width 711 height 430
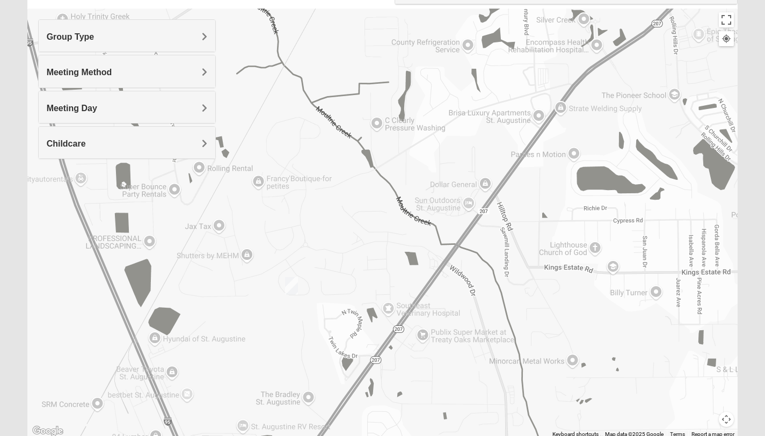
click at [293, 285] on img "Mixed Noteware 32084" at bounding box center [291, 286] width 13 height 18
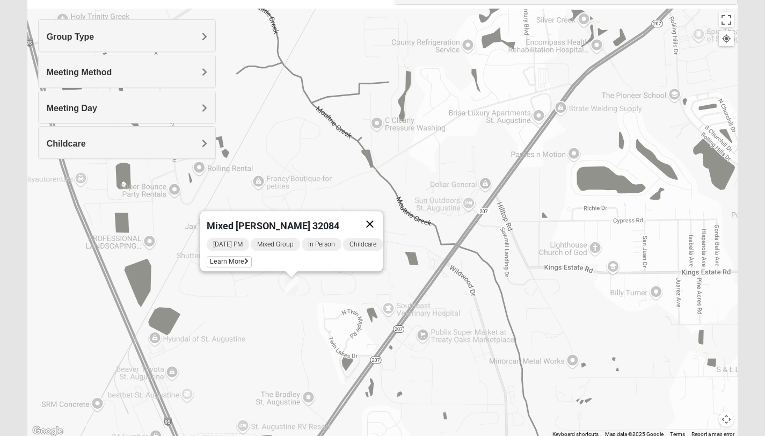
click at [374, 218] on button "Close" at bounding box center [370, 224] width 26 height 26
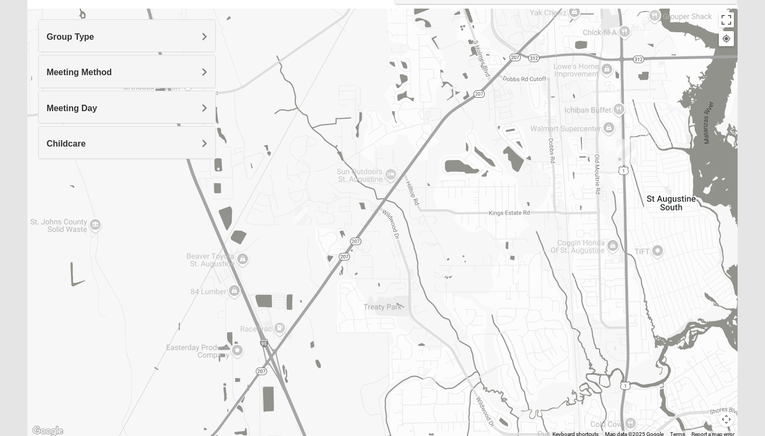
drag, startPoint x: 342, startPoint y: 211, endPoint x: 327, endPoint y: 129, distance: 83.5
click at [329, 127] on div at bounding box center [382, 224] width 711 height 430
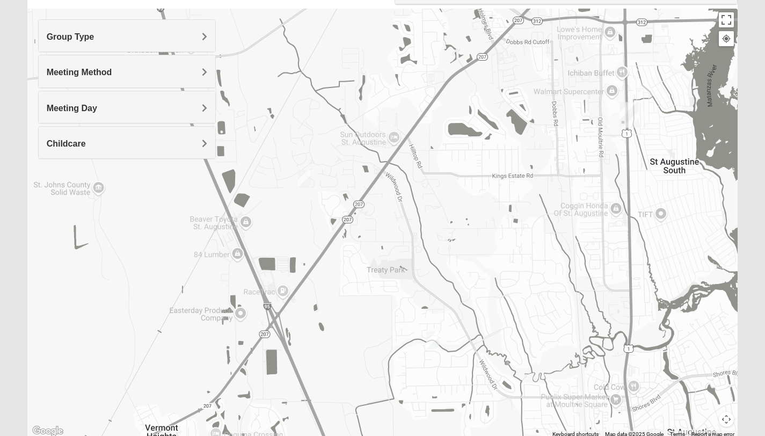
click at [430, 342] on img "Mixed McClellan 32086" at bounding box center [432, 340] width 13 height 18
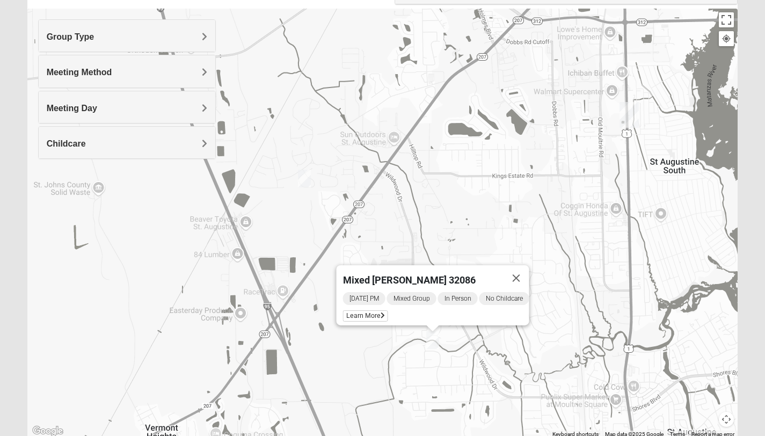
click at [394, 346] on div "Mixed [PERSON_NAME] 32086 [DATE] PM Mixed Group In Person No Childcare Learn Mo…" at bounding box center [382, 224] width 711 height 430
click at [527, 271] on button "Close" at bounding box center [516, 278] width 26 height 26
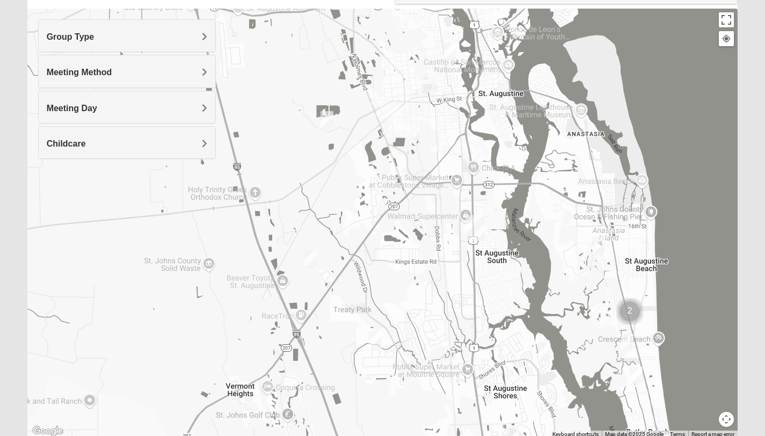
drag, startPoint x: 390, startPoint y: 205, endPoint x: 369, endPoint y: 285, distance: 82.7
click at [369, 285] on div at bounding box center [382, 224] width 711 height 430
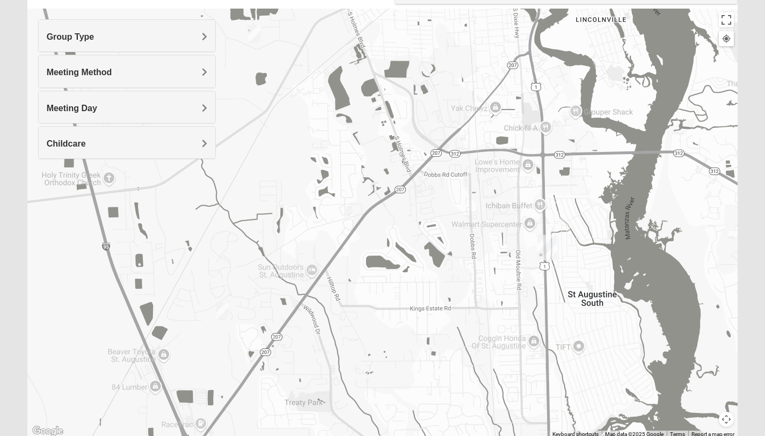
drag, startPoint x: 376, startPoint y: 246, endPoint x: 408, endPoint y: 260, distance: 34.6
click at [408, 260] on div at bounding box center [382, 224] width 711 height 430
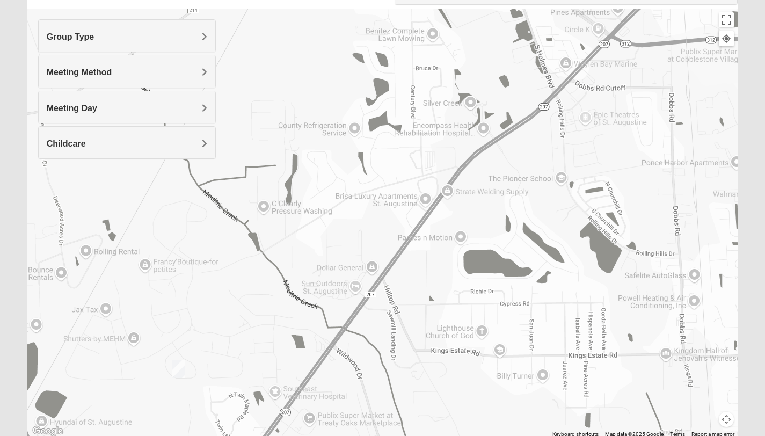
drag, startPoint x: 347, startPoint y: 230, endPoint x: 432, endPoint y: 230, distance: 84.8
click at [432, 230] on div at bounding box center [382, 224] width 711 height 430
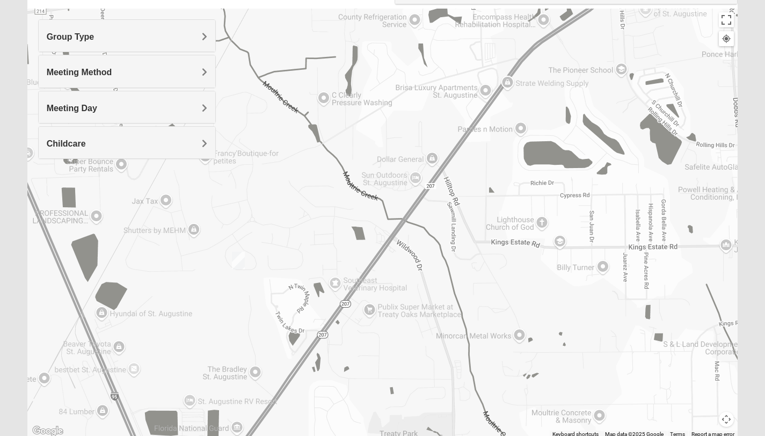
drag, startPoint x: 330, startPoint y: 415, endPoint x: 381, endPoint y: 310, distance: 116.0
click at [381, 310] on div at bounding box center [382, 224] width 711 height 430
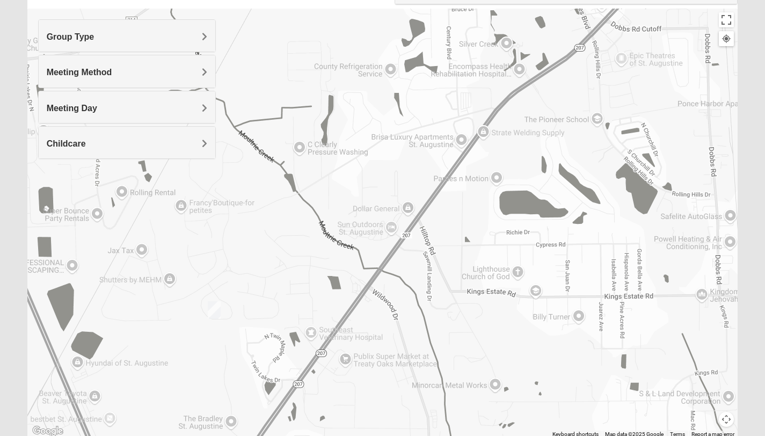
drag, startPoint x: 404, startPoint y: 256, endPoint x: 387, endPoint y: 293, distance: 41.1
click at [387, 293] on div at bounding box center [382, 224] width 711 height 430
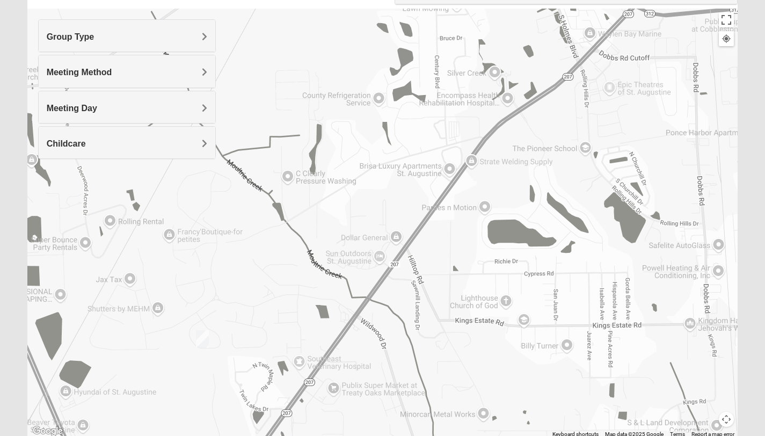
drag, startPoint x: 411, startPoint y: 254, endPoint x: 398, endPoint y: 285, distance: 33.0
click at [398, 285] on div at bounding box center [382, 224] width 711 height 430
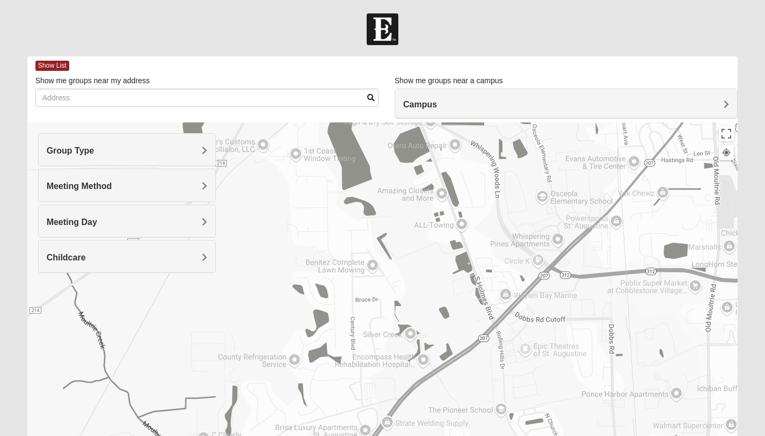
scroll to position [114, 0]
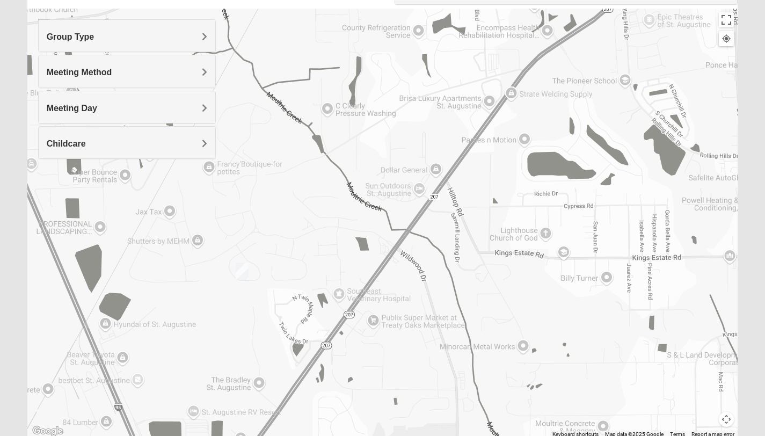
click at [488, 185] on div at bounding box center [382, 224] width 711 height 430
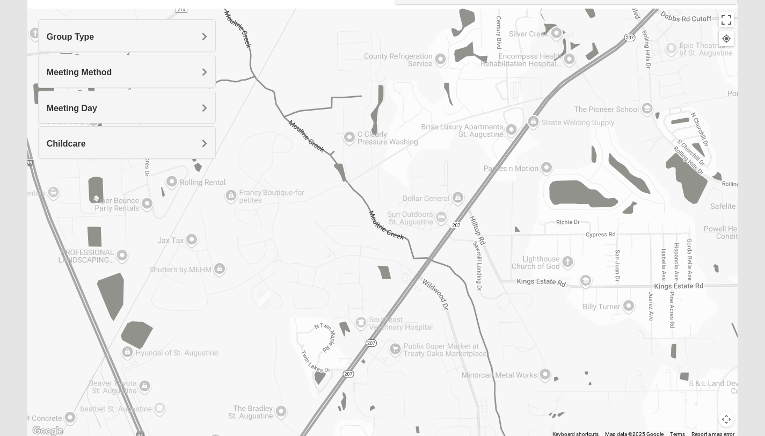
drag, startPoint x: 366, startPoint y: 359, endPoint x: 389, endPoint y: 386, distance: 35.8
click at [389, 386] on div at bounding box center [382, 224] width 711 height 430
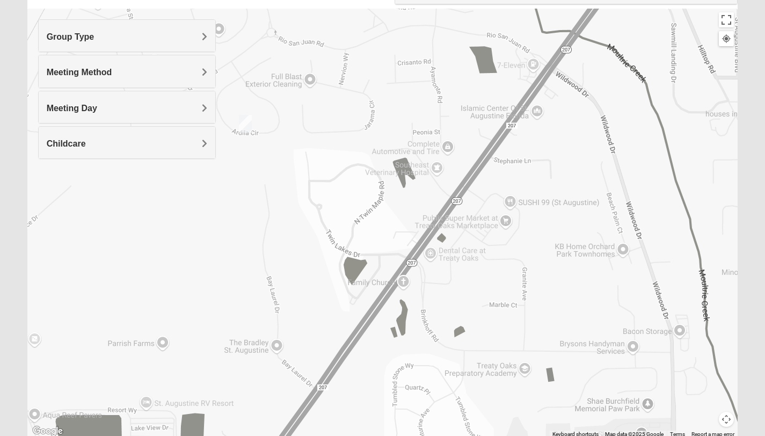
drag, startPoint x: 377, startPoint y: 337, endPoint x: 520, endPoint y: 125, distance: 255.4
click at [520, 125] on div at bounding box center [382, 224] width 711 height 430
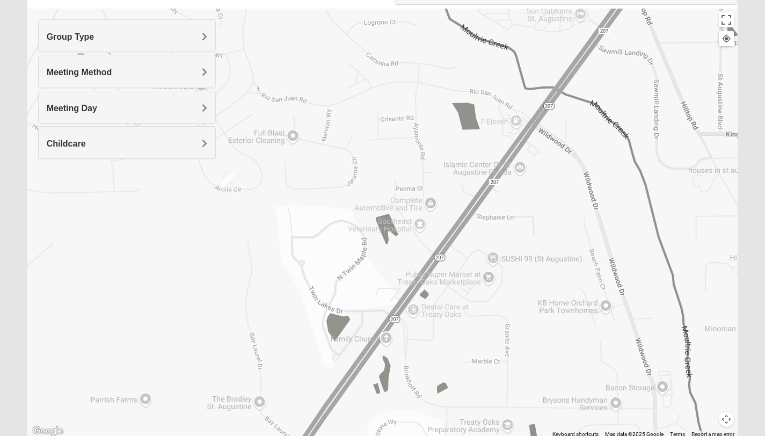
drag, startPoint x: 383, startPoint y: 347, endPoint x: 367, endPoint y: 402, distance: 57.2
click at [367, 402] on div at bounding box center [382, 224] width 711 height 430
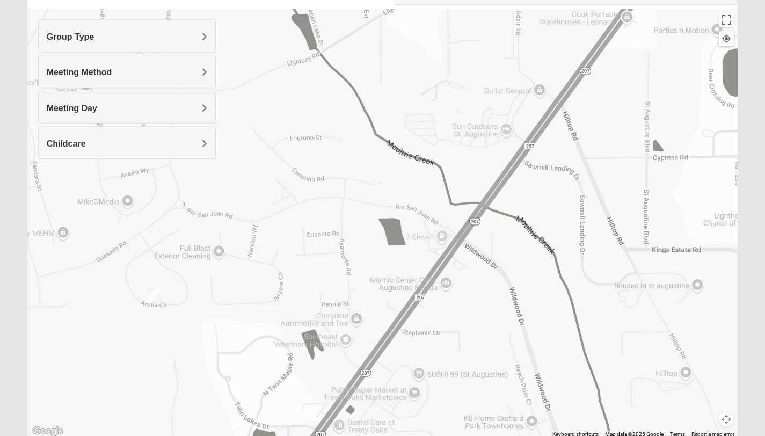
drag, startPoint x: 486, startPoint y: 230, endPoint x: 392, endPoint y: 372, distance: 170.4
click at [392, 372] on div at bounding box center [382, 224] width 711 height 430
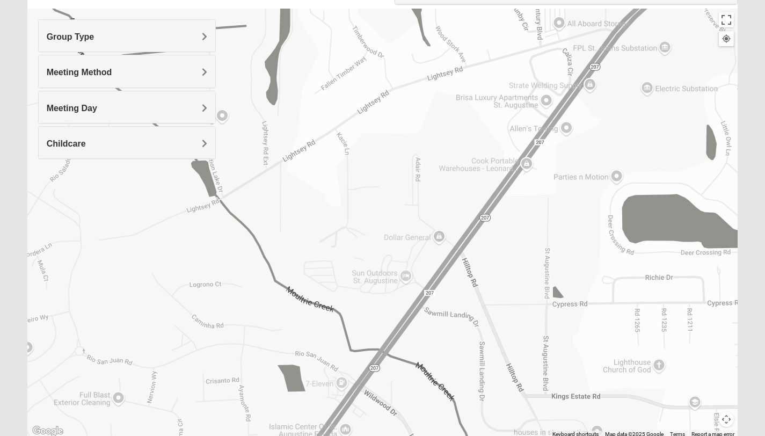
drag, startPoint x: 502, startPoint y: 251, endPoint x: 430, endPoint y: 349, distance: 121.7
click at [430, 349] on div at bounding box center [382, 224] width 711 height 430
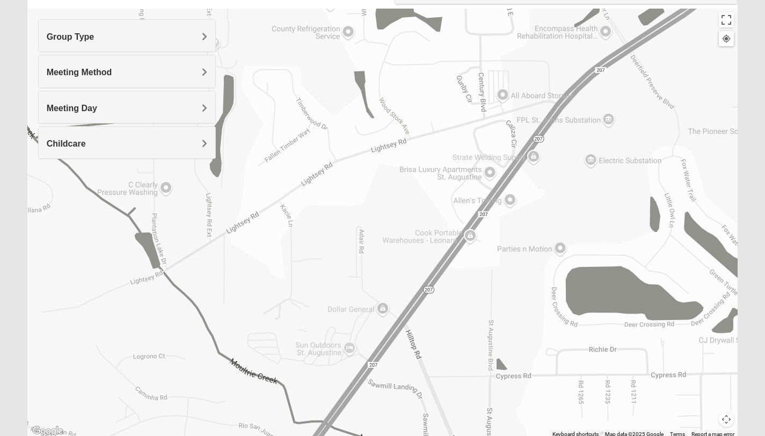
drag, startPoint x: 503, startPoint y: 231, endPoint x: 445, endPoint y: 304, distance: 93.3
click at [445, 304] on div at bounding box center [382, 224] width 711 height 430
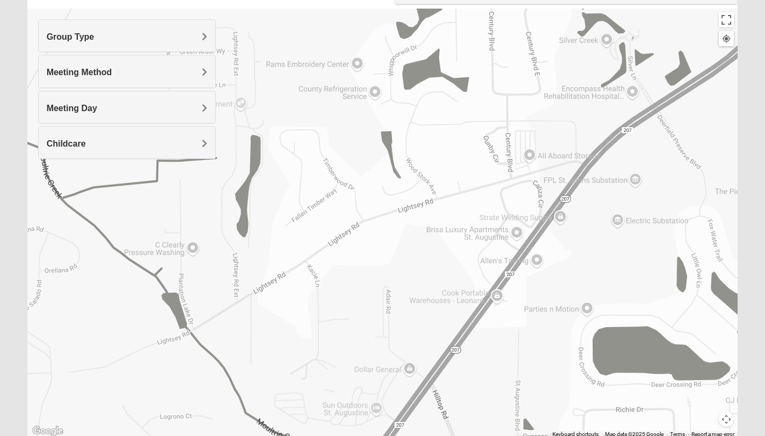
drag, startPoint x: 499, startPoint y: 202, endPoint x: 525, endPoint y: 264, distance: 66.4
click at [525, 264] on div at bounding box center [382, 224] width 711 height 430
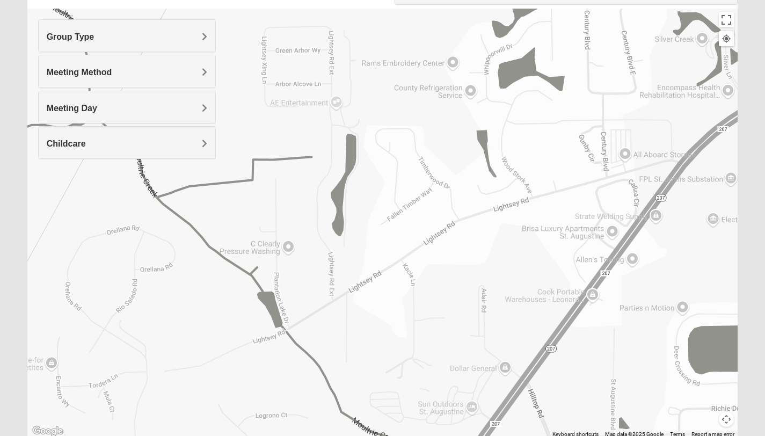
drag, startPoint x: 348, startPoint y: 258, endPoint x: 443, endPoint y: 257, distance: 95.0
click at [445, 257] on div at bounding box center [382, 224] width 711 height 430
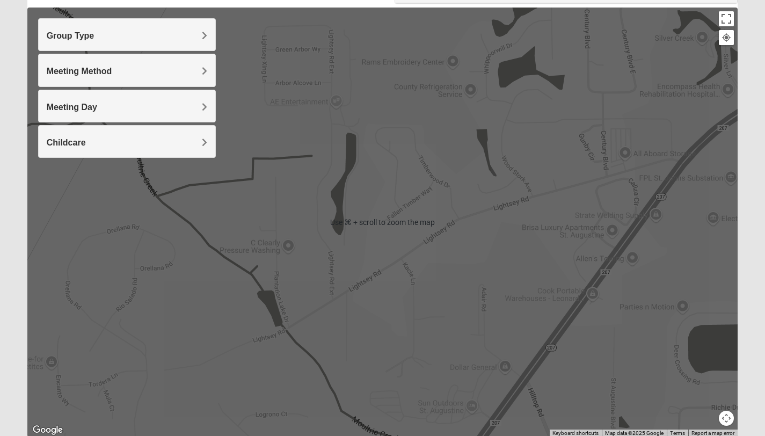
scroll to position [116, 0]
